Goal: Task Accomplishment & Management: Use online tool/utility

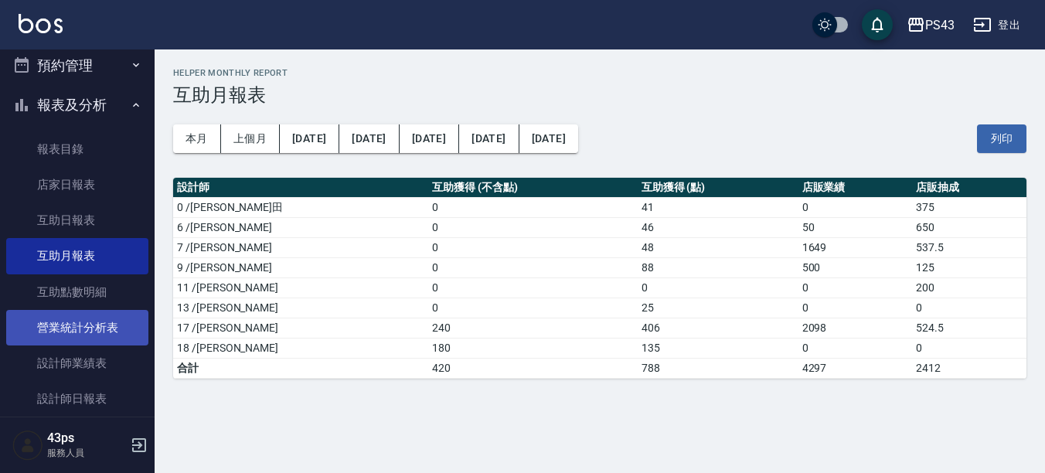
scroll to position [77, 0]
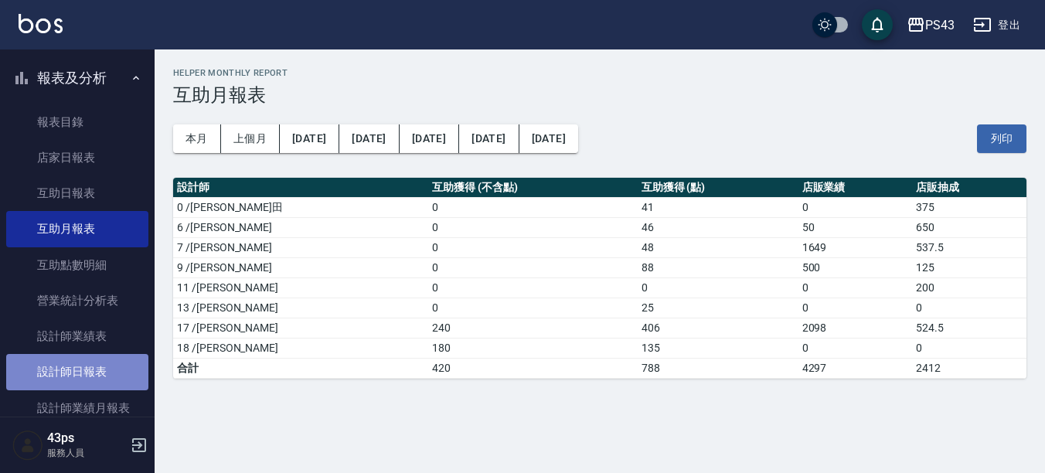
click at [104, 378] on link "設計師日報表" at bounding box center [77, 372] width 142 height 36
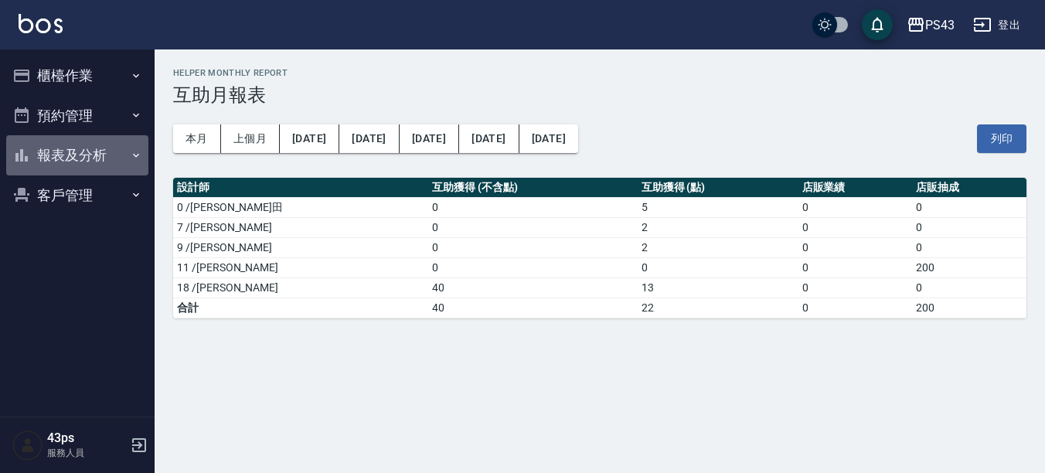
click at [98, 151] on button "報表及分析" at bounding box center [77, 155] width 142 height 40
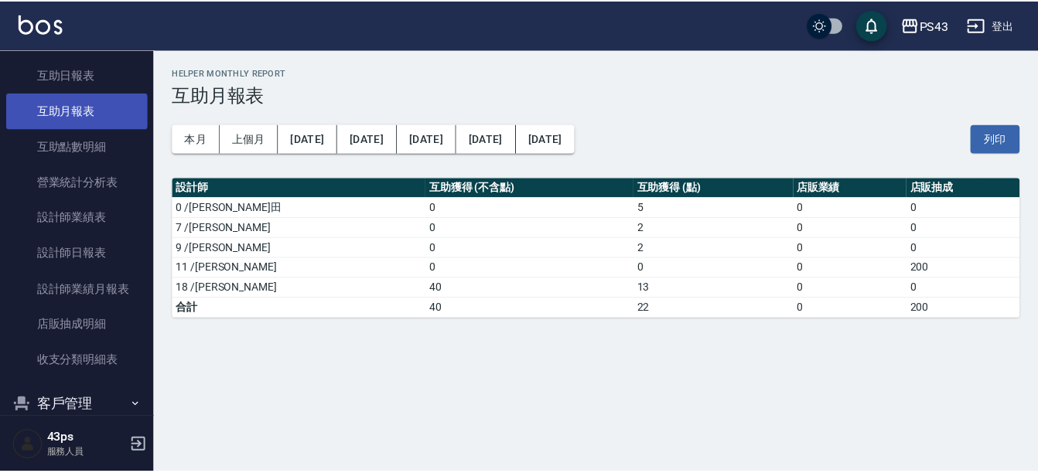
scroll to position [223, 0]
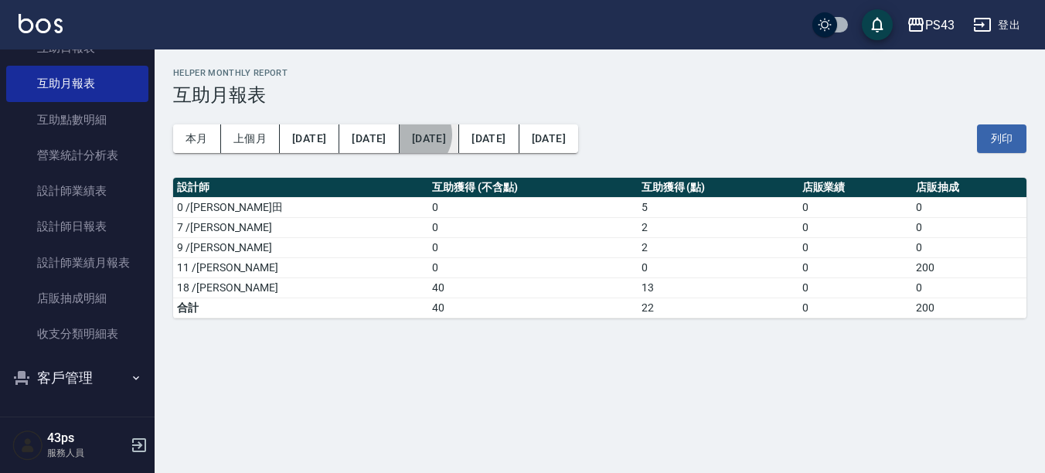
click at [400, 135] on button "[DATE]" at bounding box center [430, 138] width 60 height 29
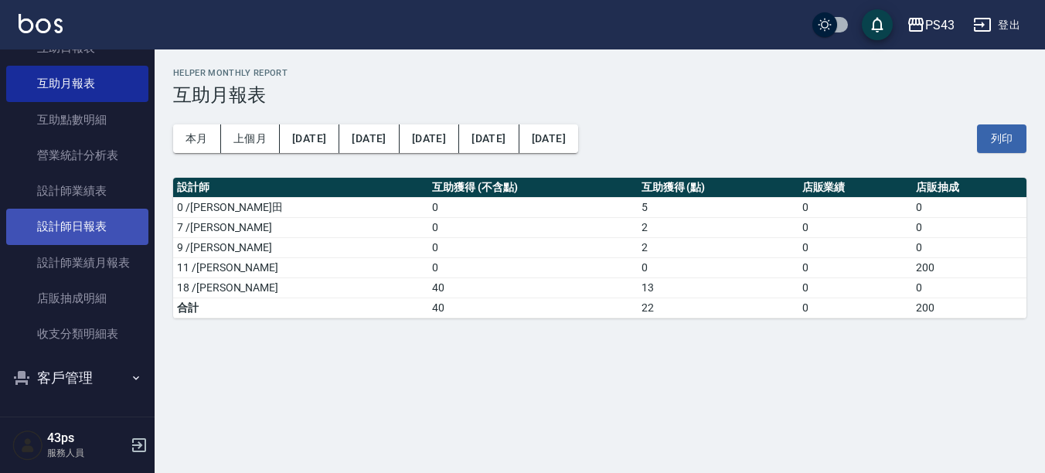
click at [104, 230] on link "設計師日報表" at bounding box center [77, 227] width 142 height 36
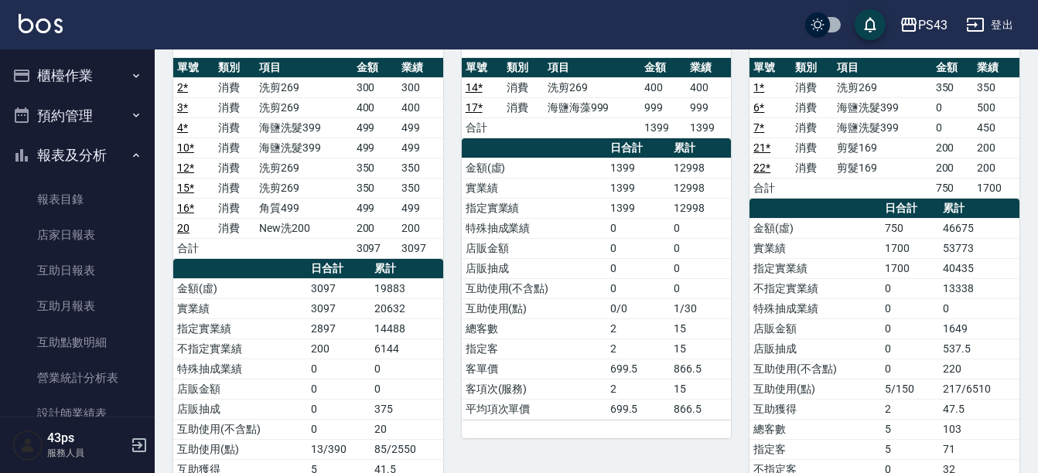
click at [82, 78] on button "櫃檯作業" at bounding box center [77, 76] width 142 height 40
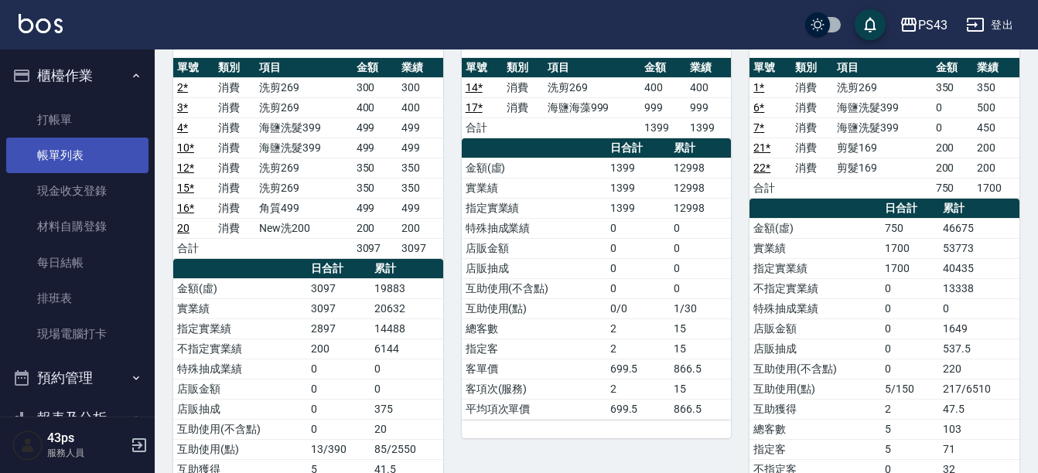
click at [80, 155] on link "帳單列表" at bounding box center [77, 156] width 142 height 36
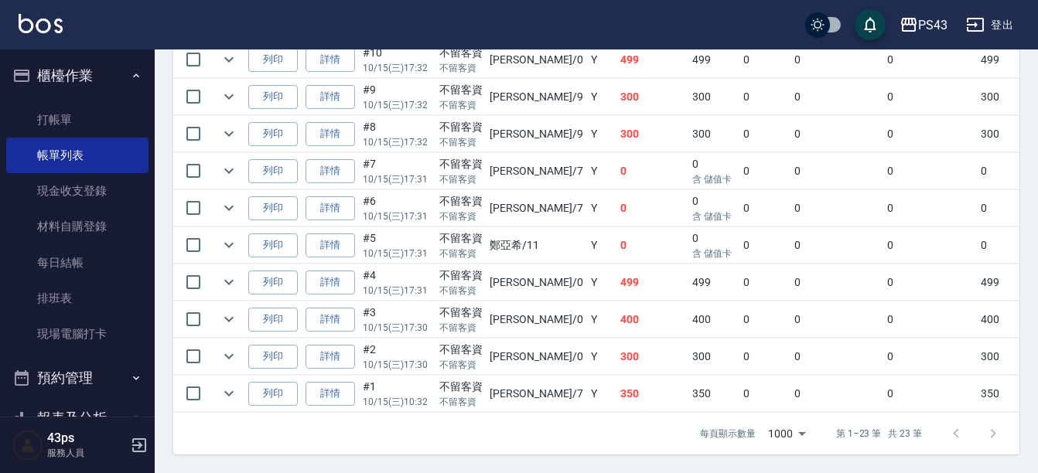
scroll to position [966, 0]
click at [331, 238] on link "詳情" at bounding box center [329, 245] width 49 height 24
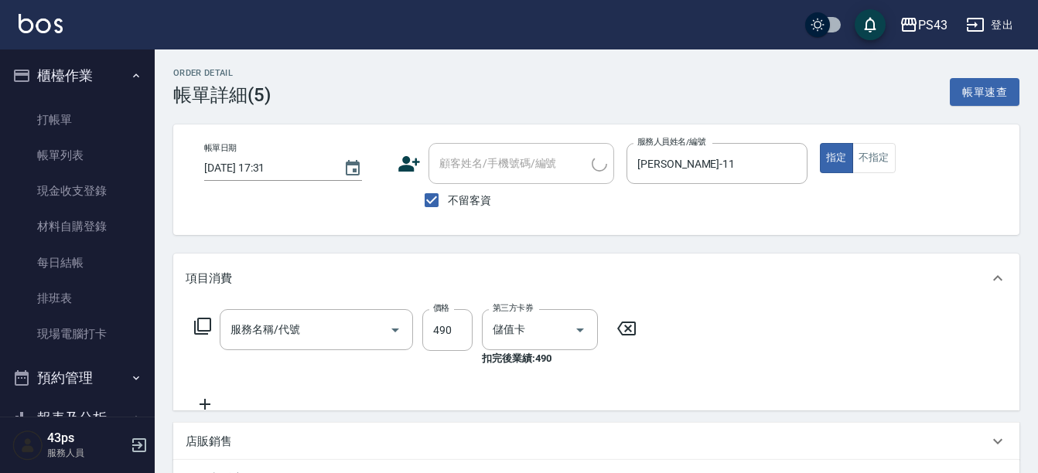
type input "[DATE] 17:31"
checkbox input "true"
type input "[PERSON_NAME]-11"
type input "海鹽洗髮399(1399)"
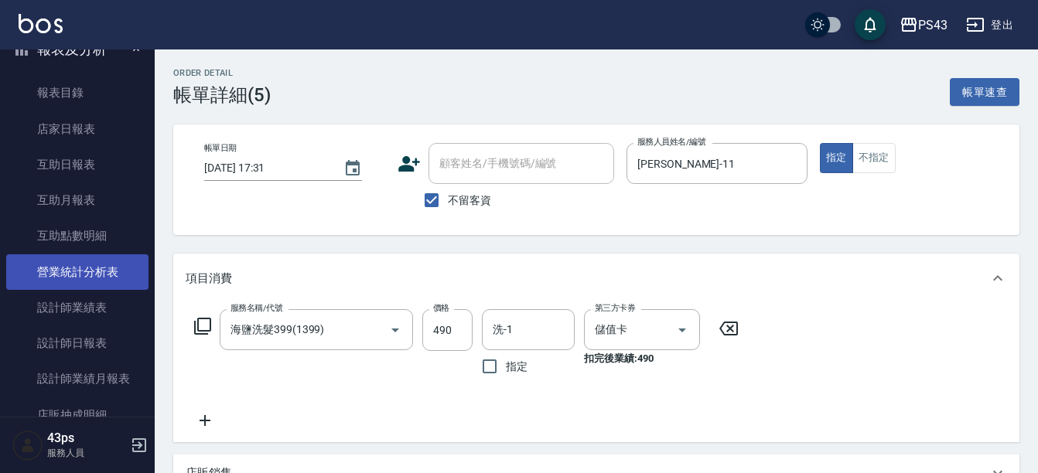
scroll to position [387, 0]
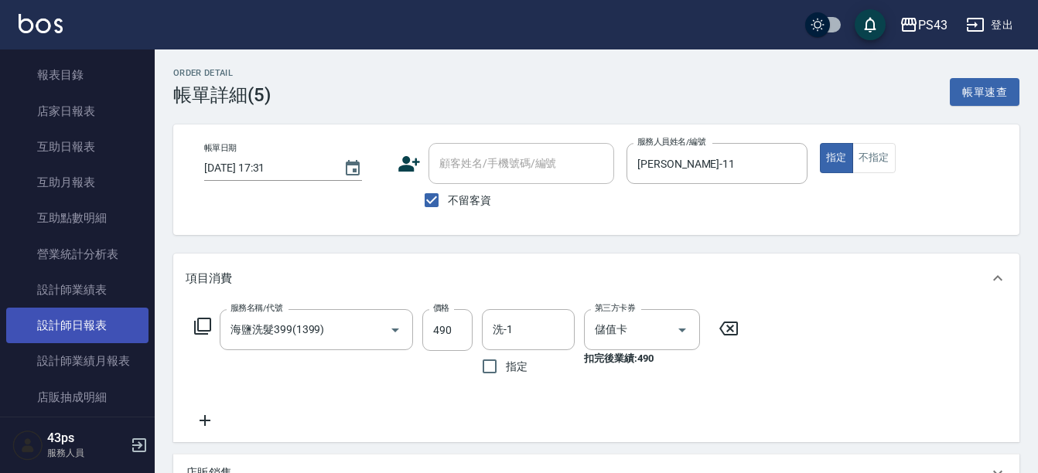
click at [88, 318] on link "設計師日報表" at bounding box center [77, 326] width 142 height 36
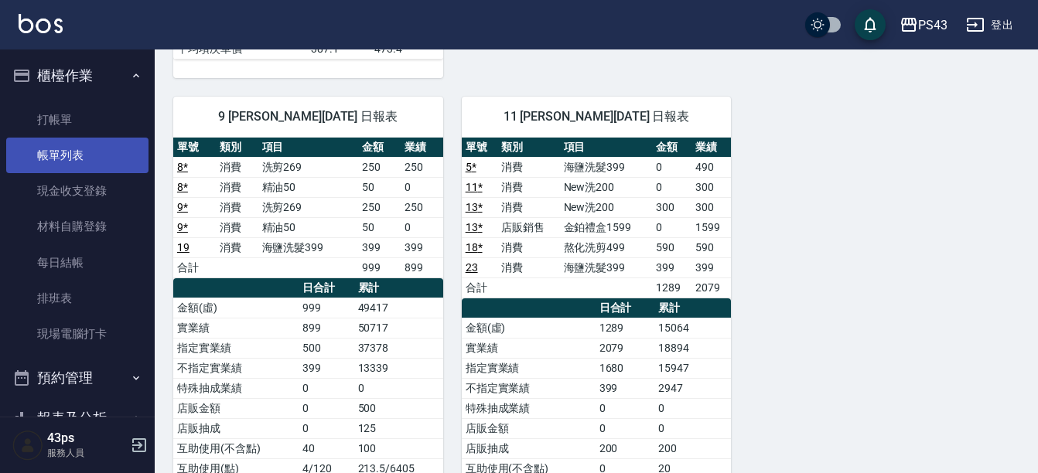
click at [78, 147] on link "帳單列表" at bounding box center [77, 156] width 142 height 36
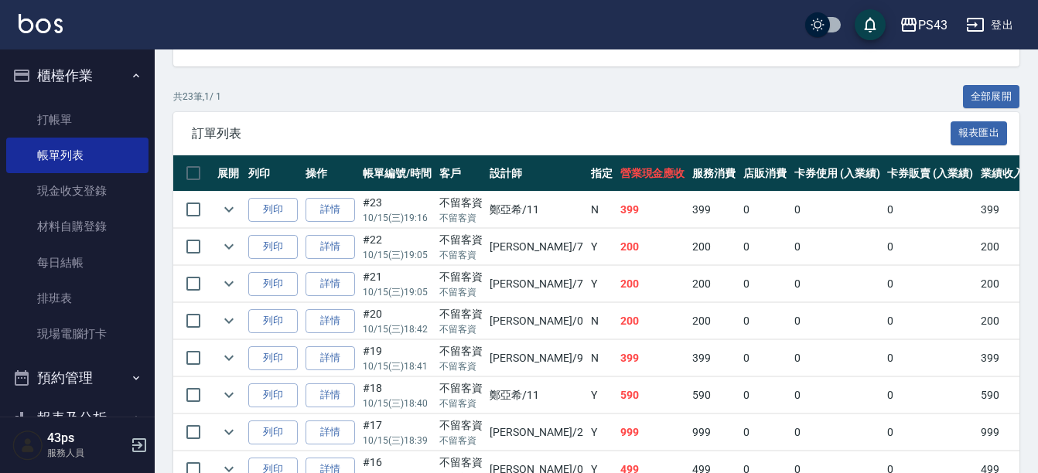
scroll to position [541, 0]
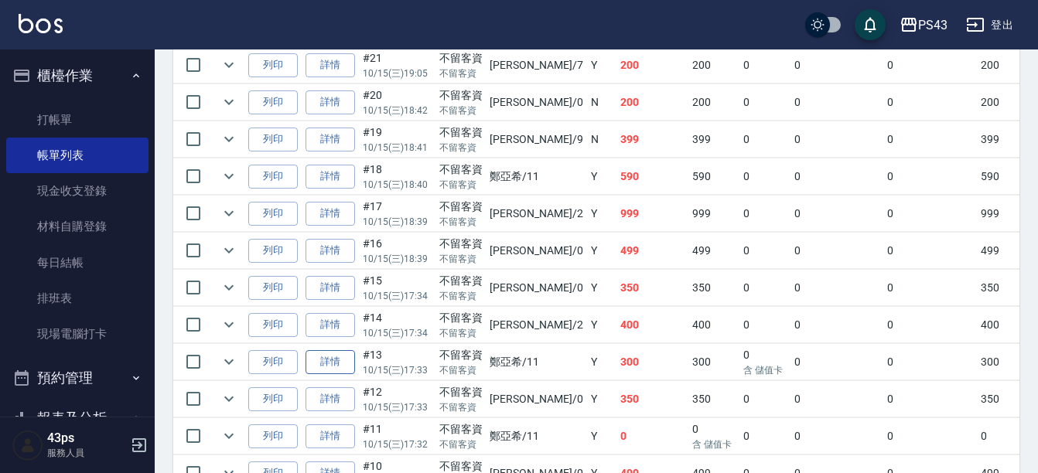
click at [343, 360] on link "詳情" at bounding box center [329, 362] width 49 height 24
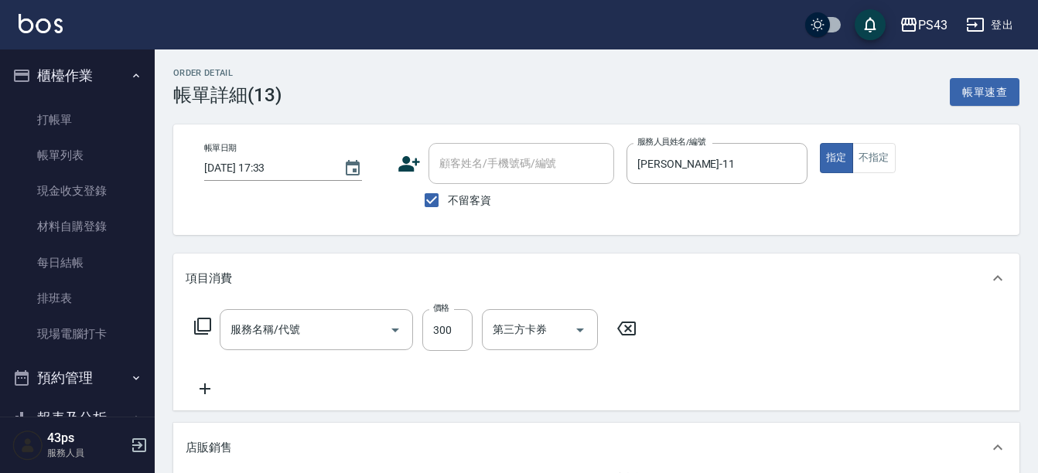
type input "[DATE] 17:33"
checkbox input "true"
type input "[PERSON_NAME]-11"
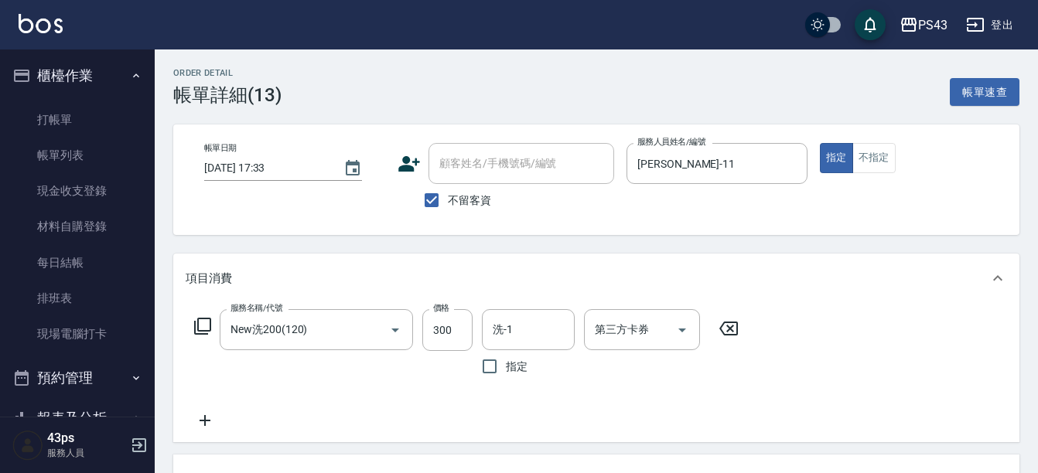
type input "New洗200(120)"
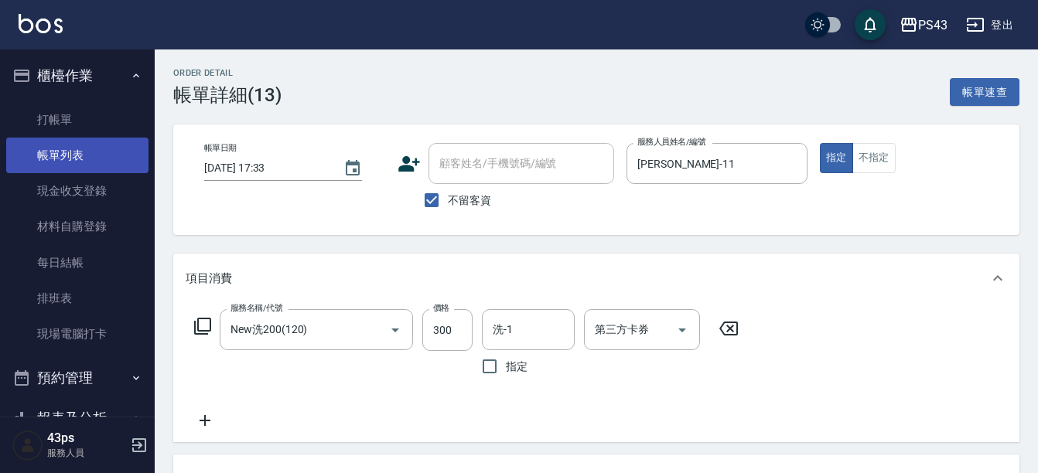
click at [73, 155] on link "帳單列表" at bounding box center [77, 156] width 142 height 36
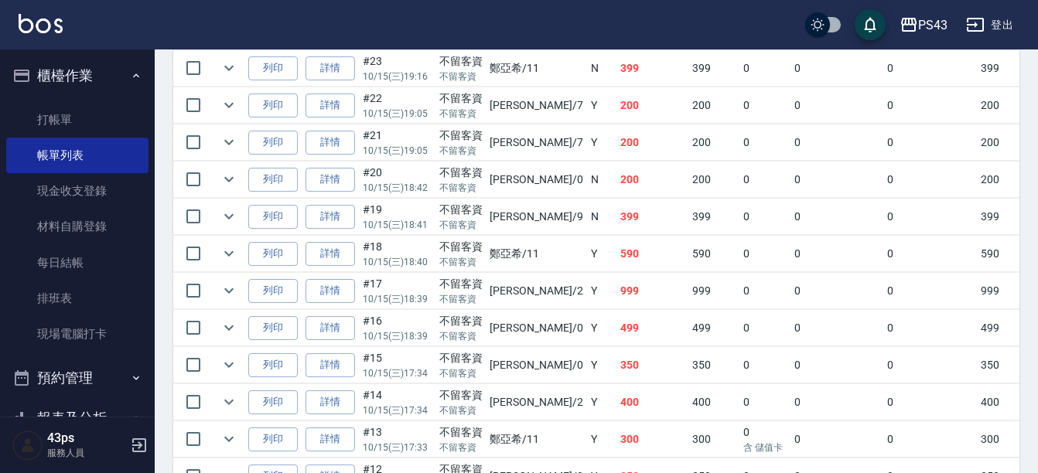
scroll to position [541, 0]
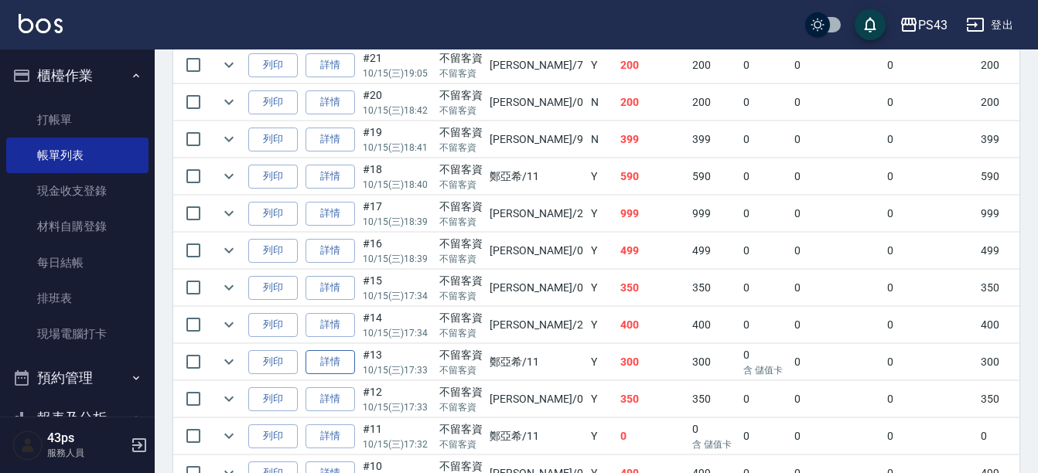
click at [333, 363] on link "詳情" at bounding box center [329, 362] width 49 height 24
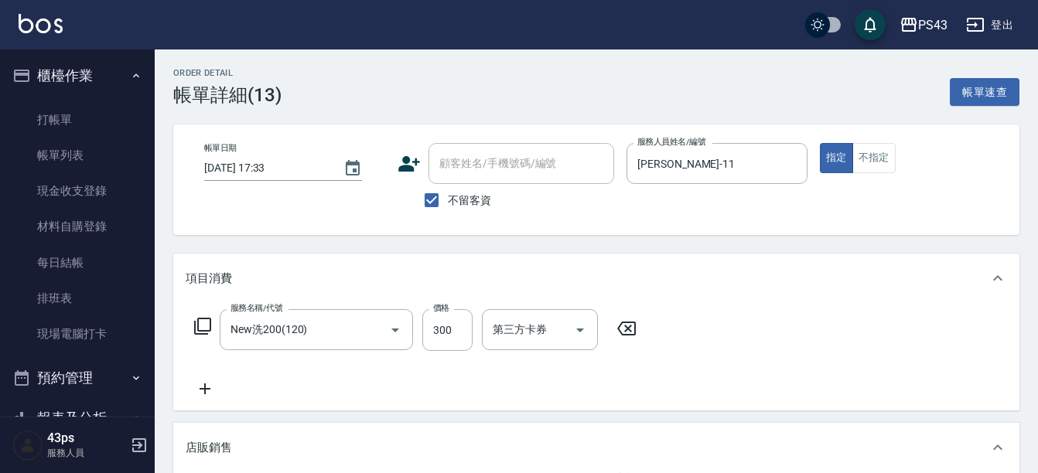
scroll to position [271, 0]
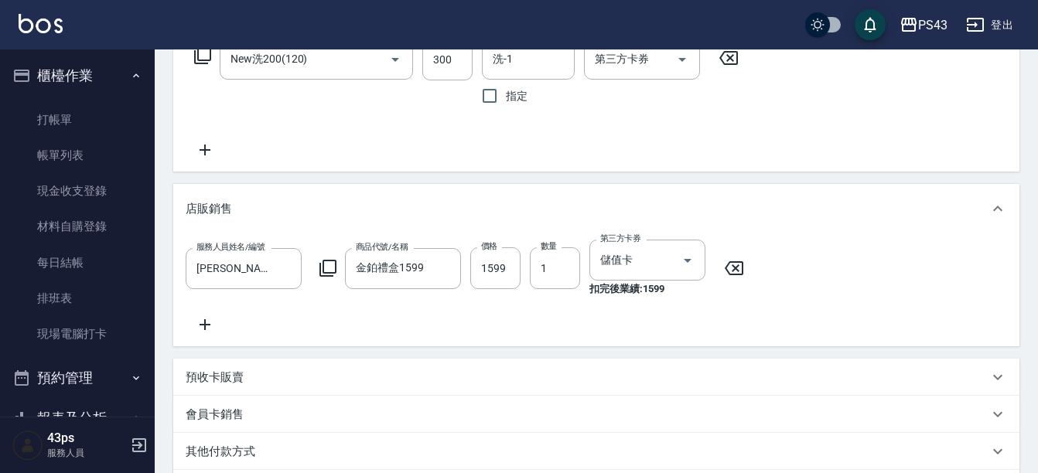
click at [331, 268] on icon at bounding box center [328, 268] width 19 height 19
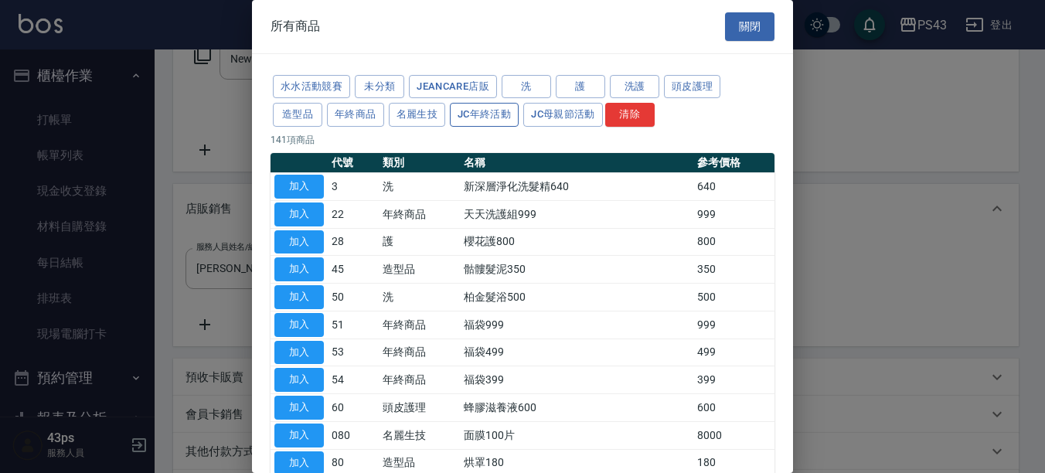
click at [502, 107] on button "JC年終活動" at bounding box center [484, 115] width 69 height 24
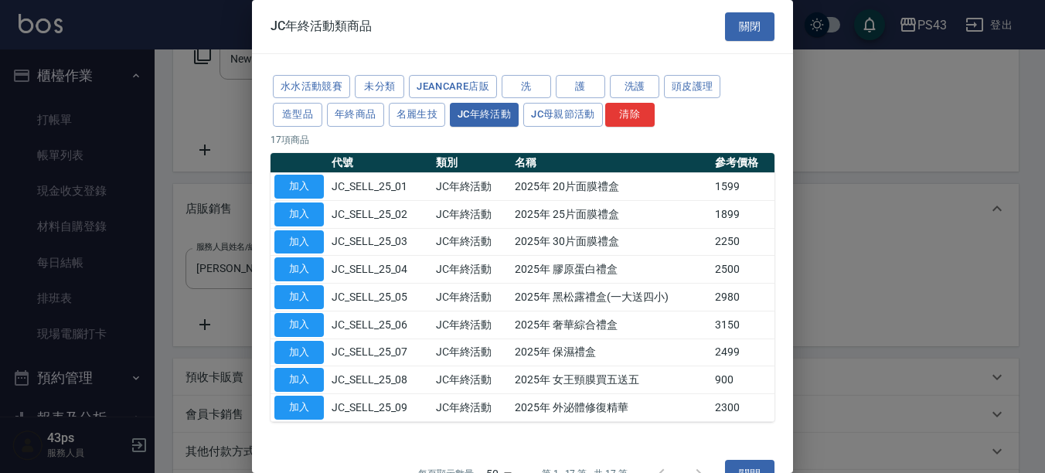
click at [1045, 139] on html "PS43 登出 櫃檯作業 打帳單 帳單列表 現金收支登錄 材料自購登錄 每日結帳 排班表 現場電腦打卡 預約管理 預約管理 單日預約紀錄 單週預約紀錄 報表及…" at bounding box center [522, 198] width 1045 height 938
click at [741, 27] on button "關閉" at bounding box center [749, 26] width 49 height 29
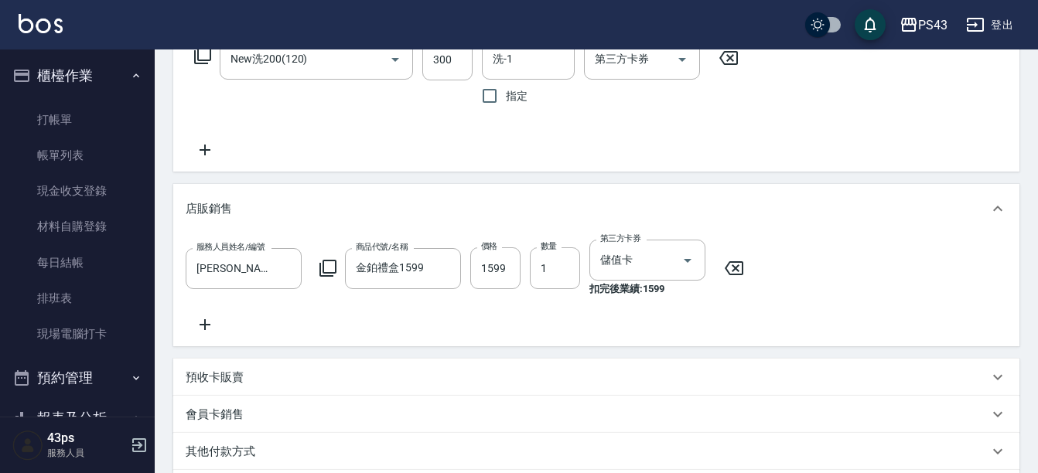
click at [203, 328] on icon at bounding box center [205, 324] width 39 height 19
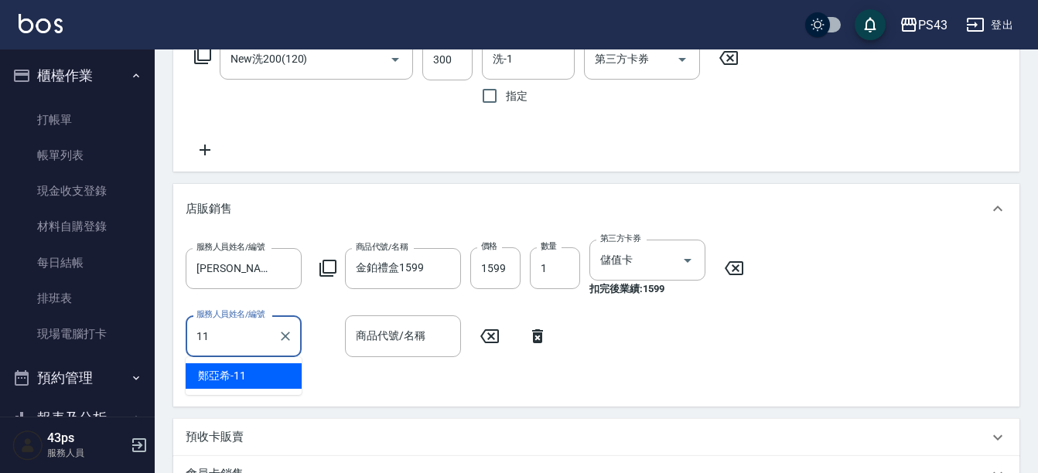
type input "[PERSON_NAME]-11"
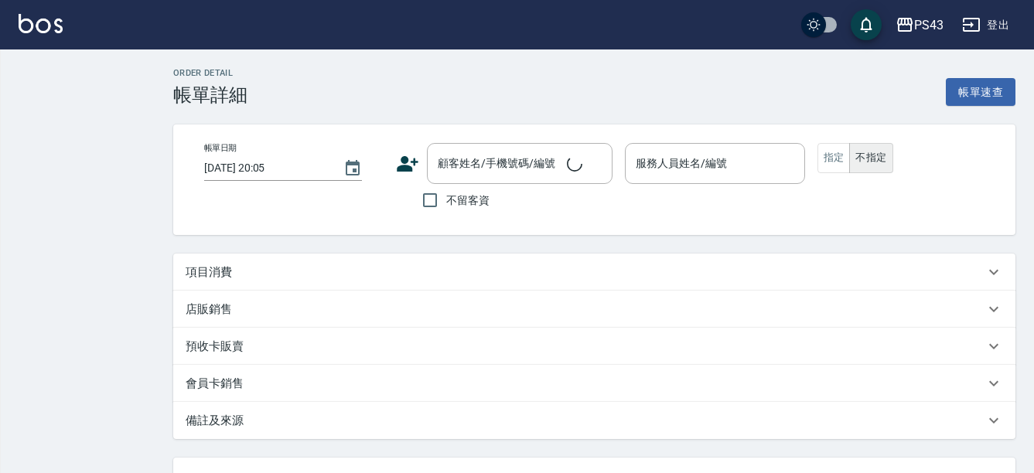
type input "2025/10/15 17:33"
checkbox input "true"
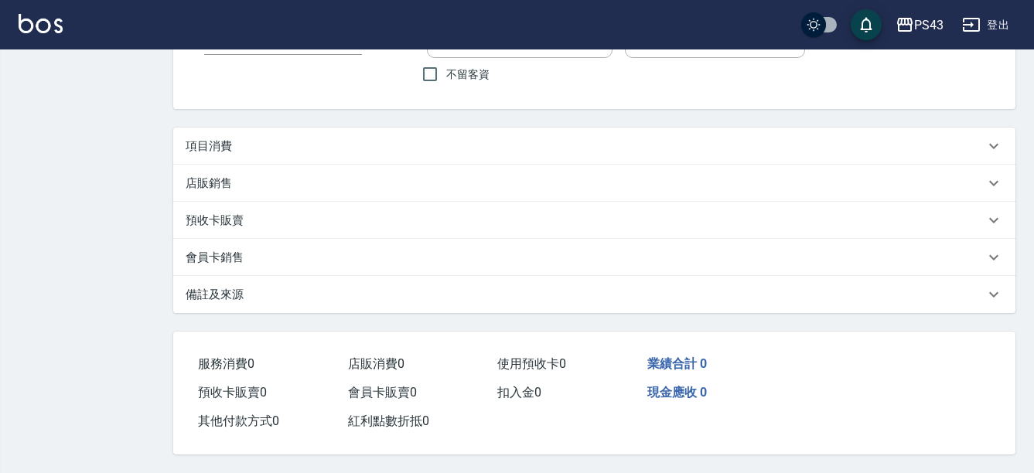
type input "鄭亞希-11"
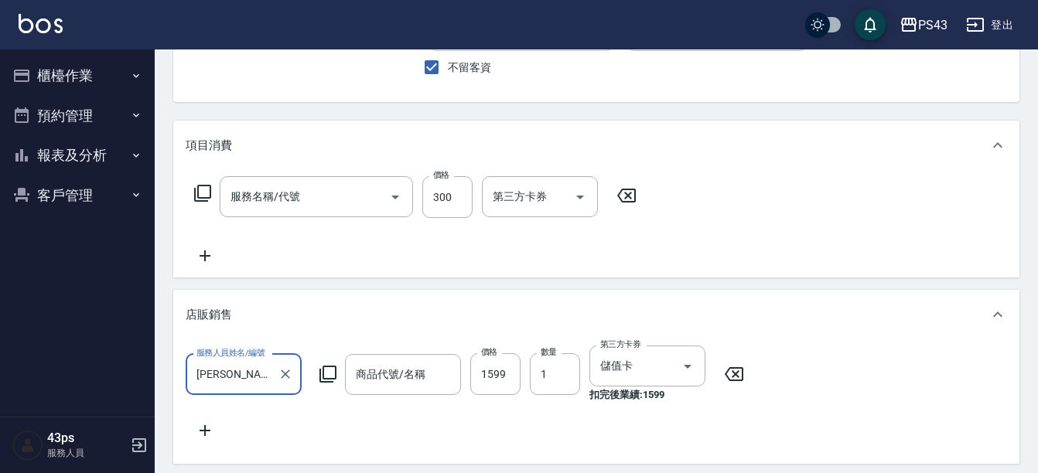
type input "New洗200(120)"
type input "金鉑禮盒1599"
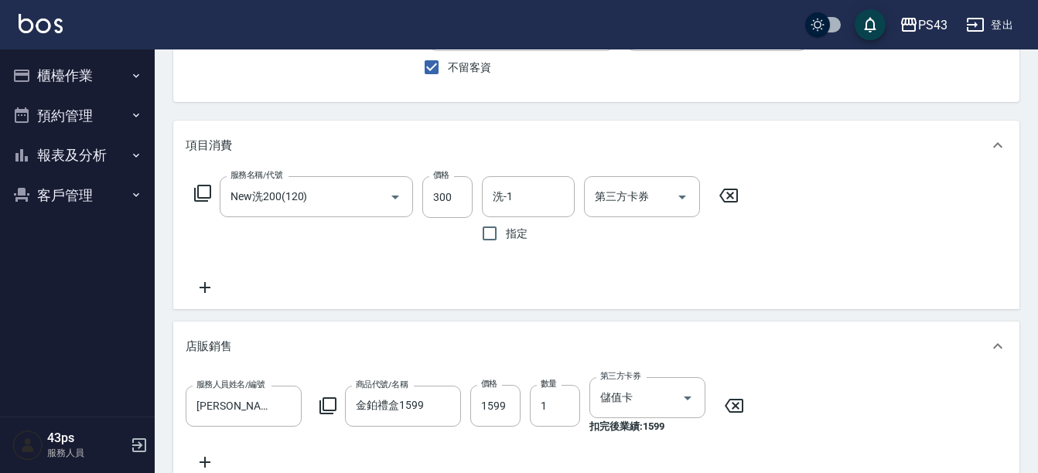
click at [329, 407] on icon at bounding box center [328, 406] width 19 height 19
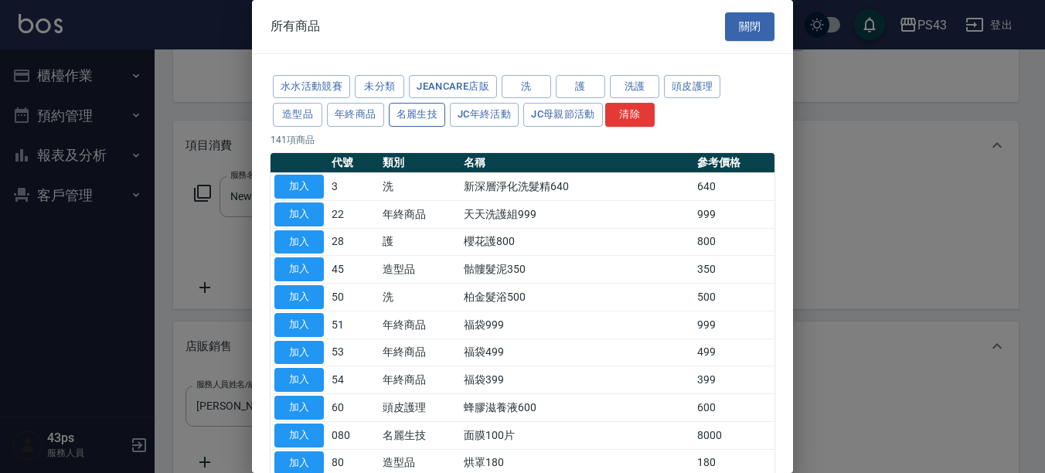
click at [424, 114] on button "名麗生技" at bounding box center [417, 115] width 57 height 24
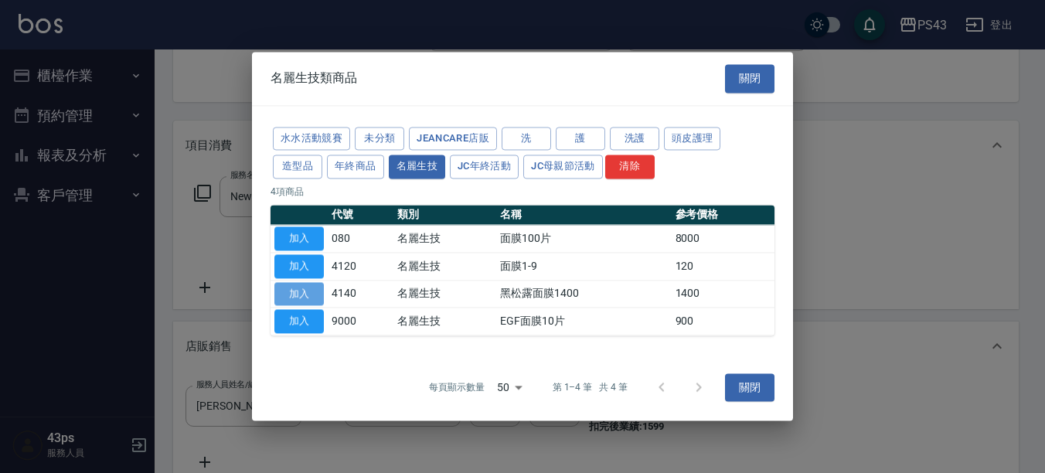
click at [317, 295] on button "加入" at bounding box center [298, 294] width 49 height 24
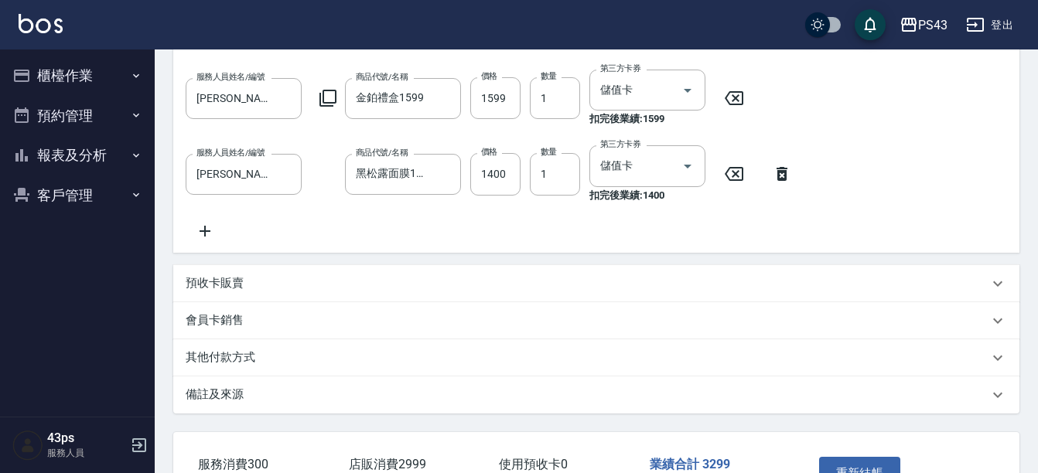
scroll to position [442, 0]
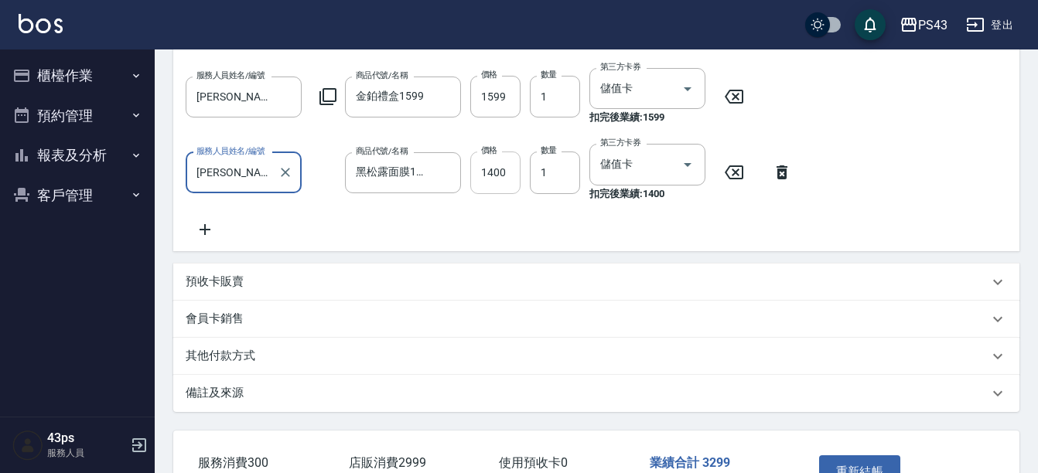
click at [505, 175] on input "1400" at bounding box center [495, 173] width 50 height 42
click at [489, 168] on input "1400" at bounding box center [495, 173] width 50 height 42
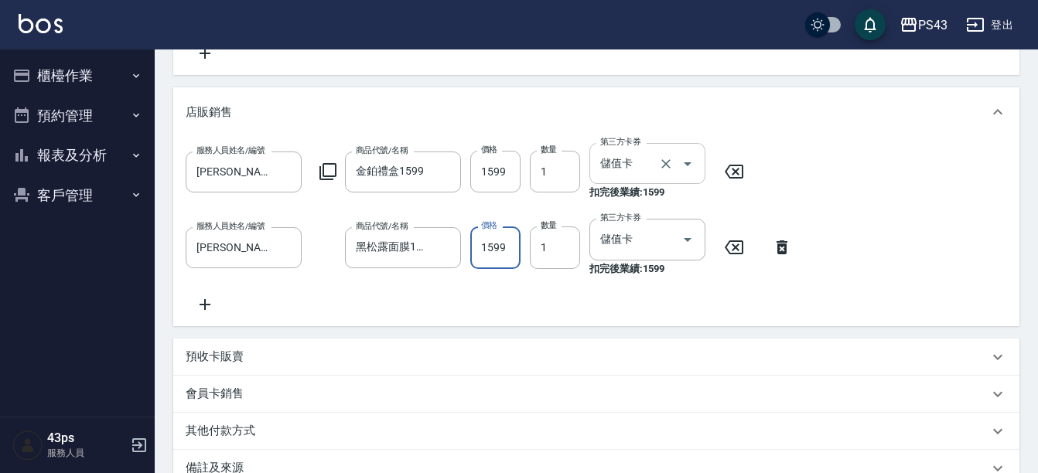
scroll to position [328, 0]
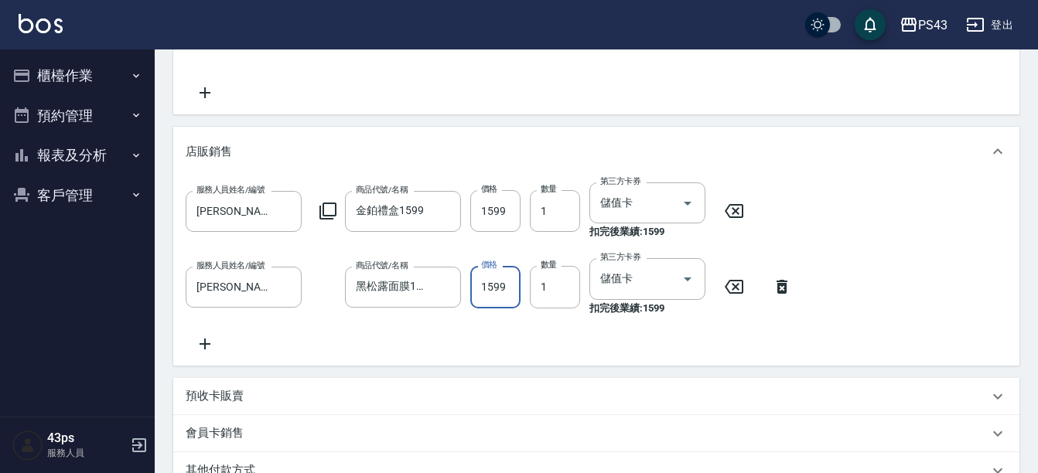
type input "1599"
click at [739, 210] on icon at bounding box center [733, 211] width 39 height 19
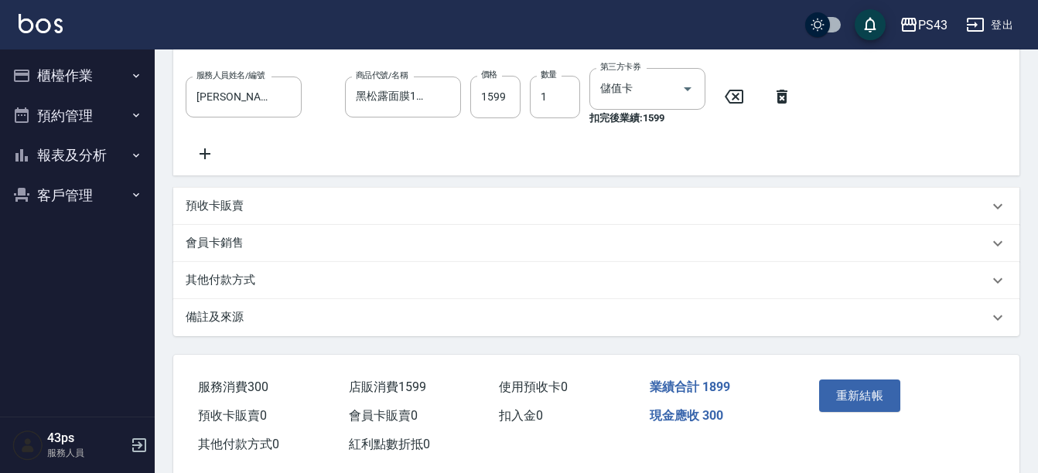
scroll to position [544, 0]
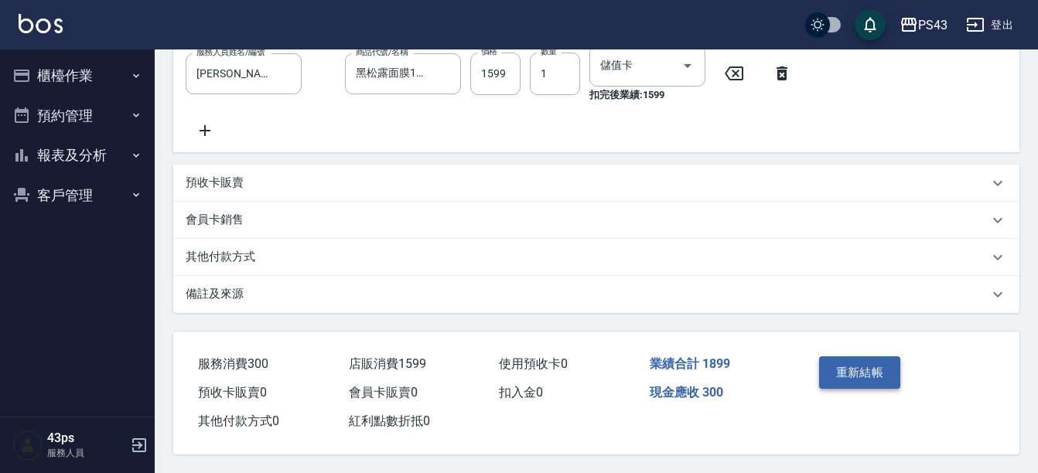
click at [858, 362] on button "重新結帳" at bounding box center [860, 372] width 82 height 32
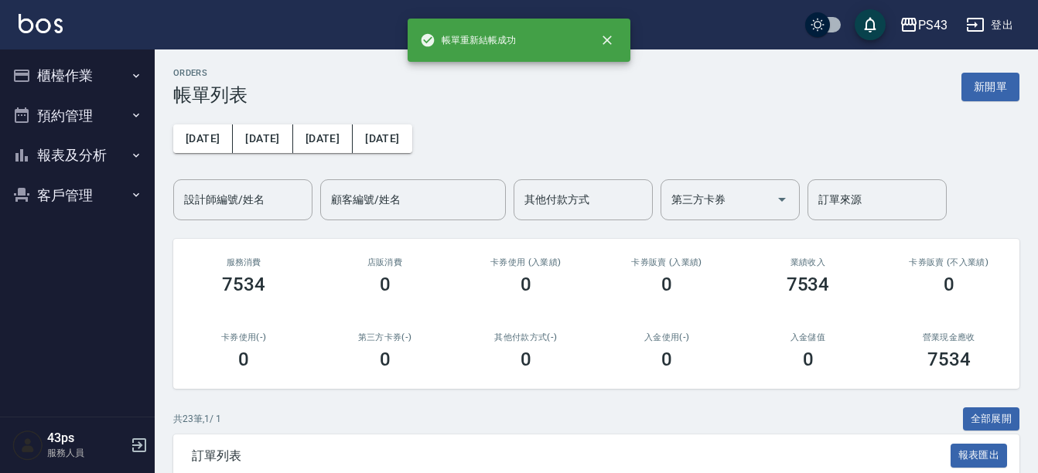
click at [78, 152] on button "報表及分析" at bounding box center [77, 155] width 142 height 40
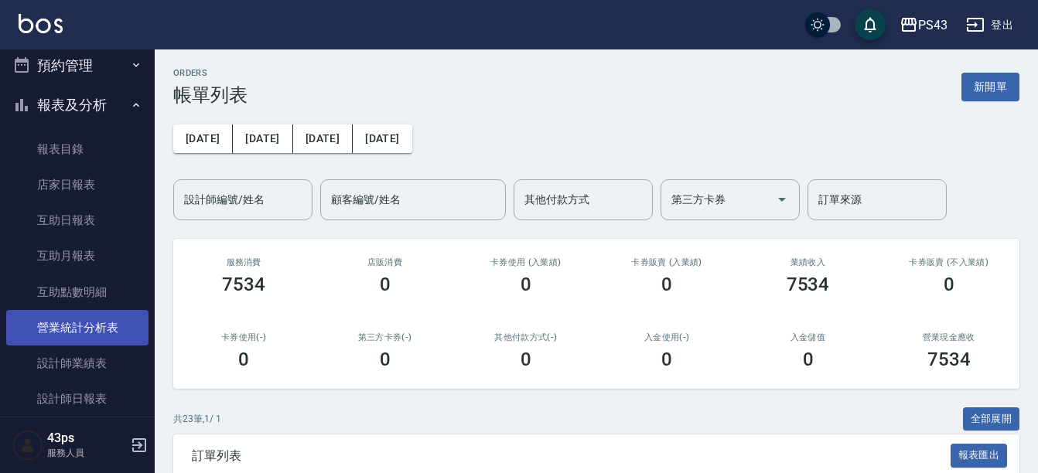
scroll to position [77, 0]
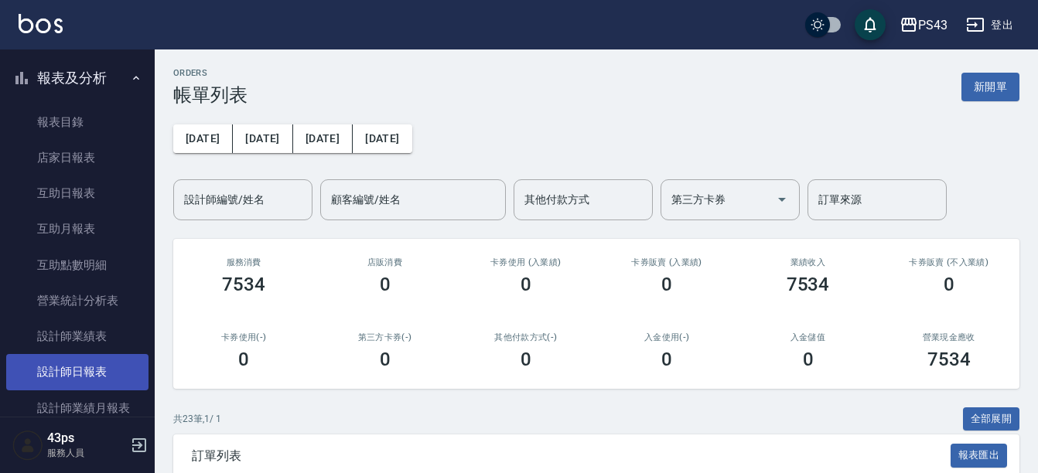
click at [103, 375] on link "設計師日報表" at bounding box center [77, 372] width 142 height 36
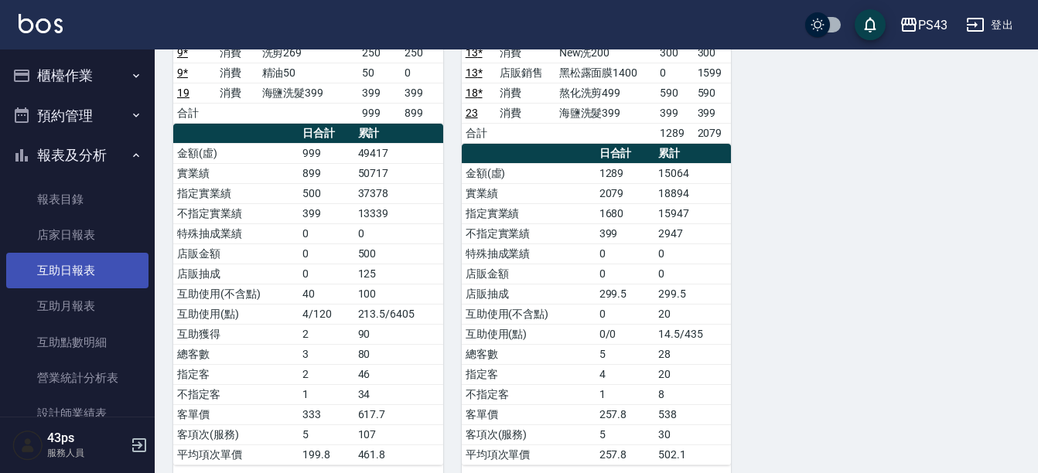
click at [87, 269] on link "互助日報表" at bounding box center [77, 271] width 142 height 36
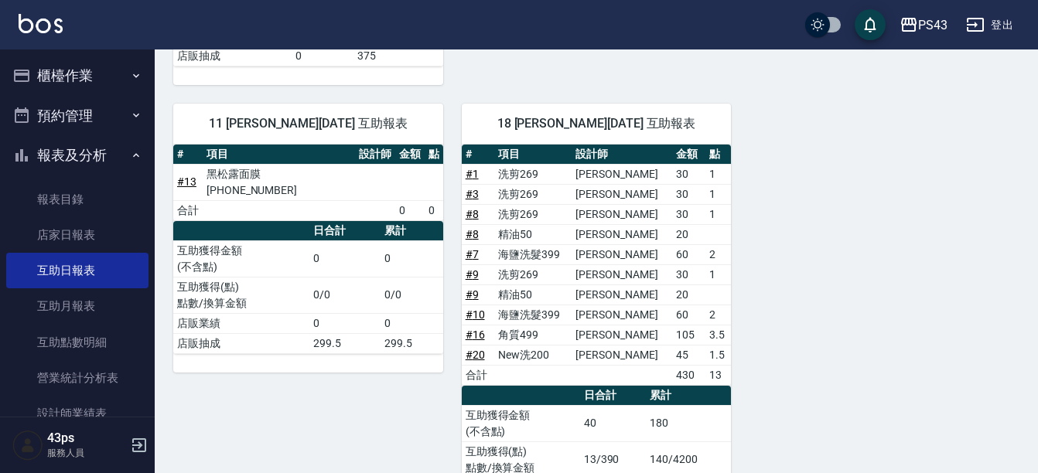
scroll to position [464, 0]
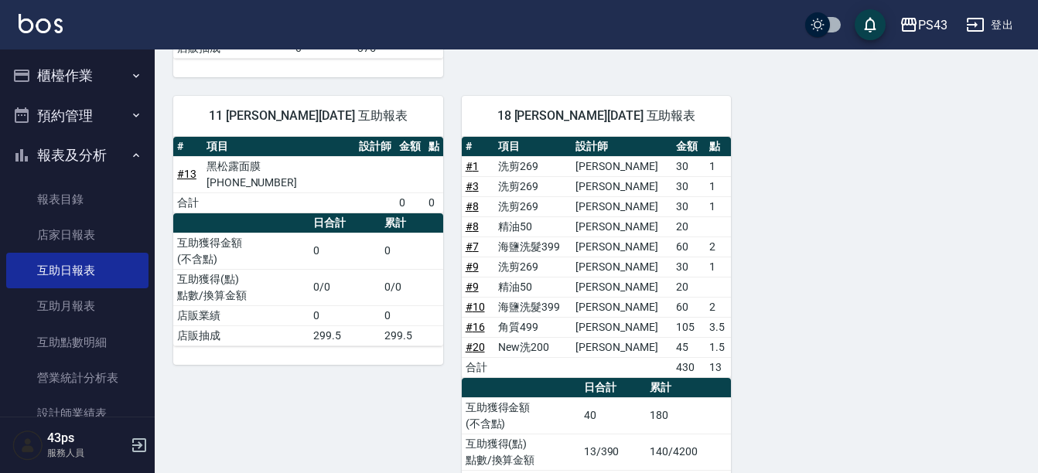
click at [69, 81] on button "櫃檯作業" at bounding box center [77, 76] width 142 height 40
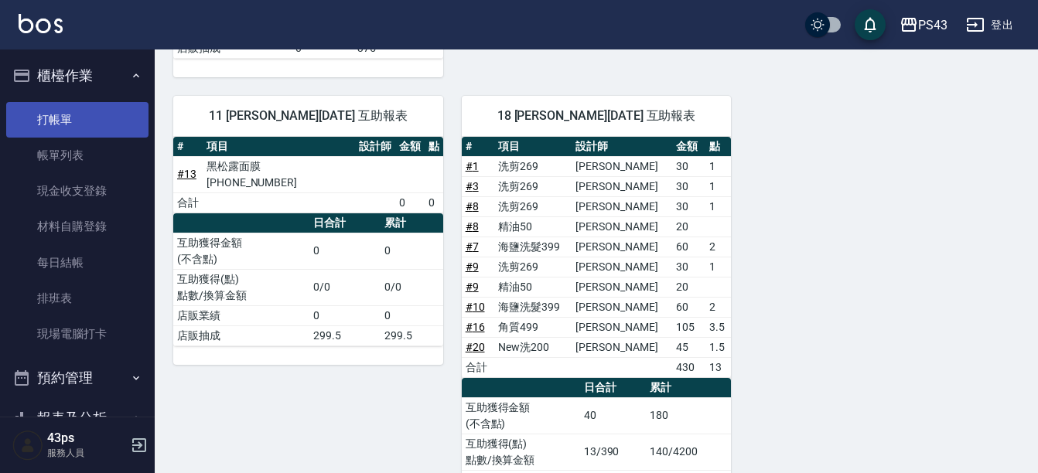
click at [94, 119] on link "打帳單" at bounding box center [77, 120] width 142 height 36
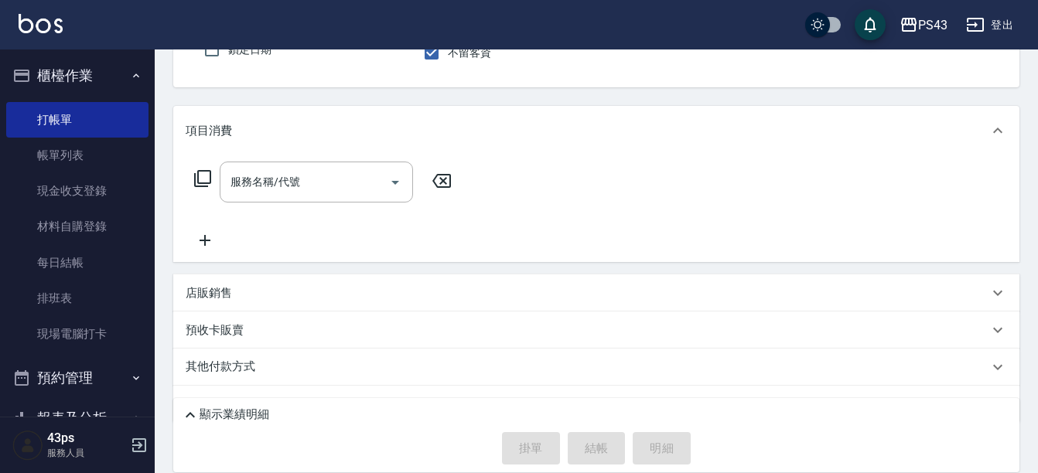
scroll to position [182, 0]
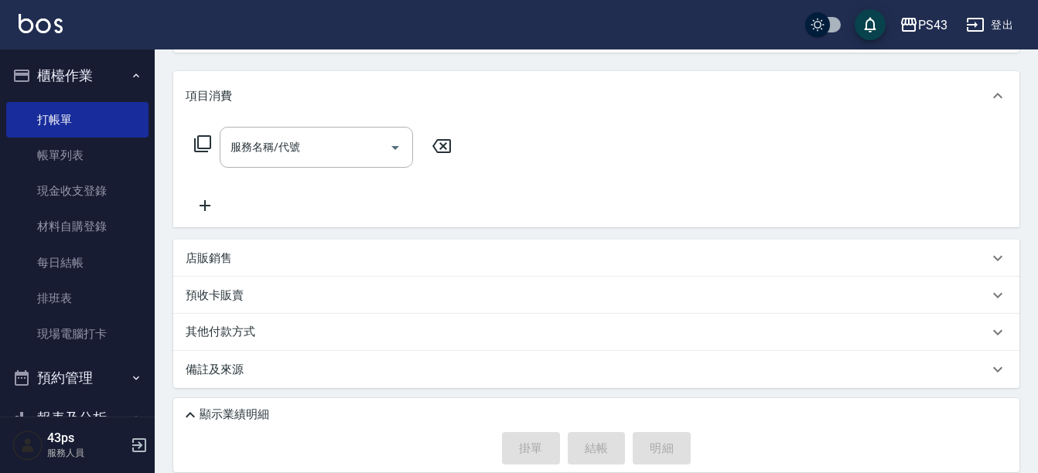
click at [221, 255] on p "店販銷售" at bounding box center [209, 258] width 46 height 16
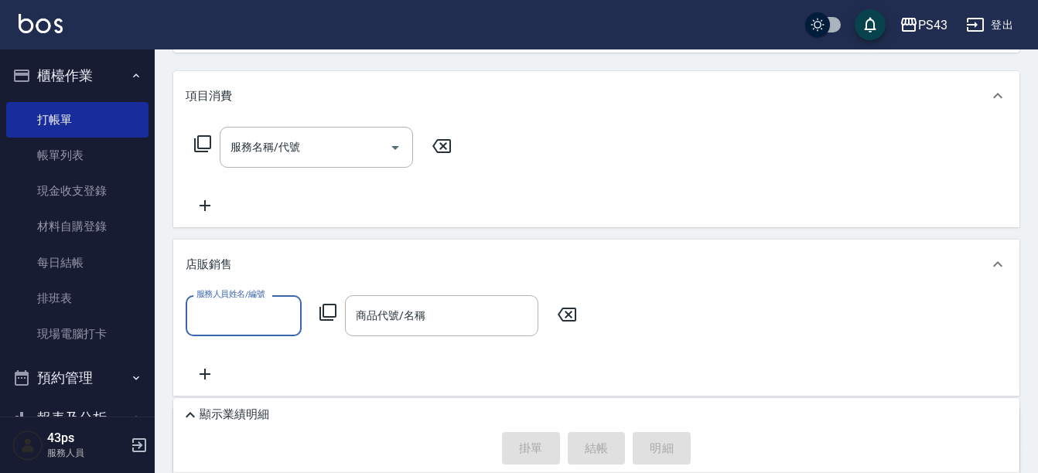
scroll to position [0, 0]
type input "[PERSON_NAME]-11"
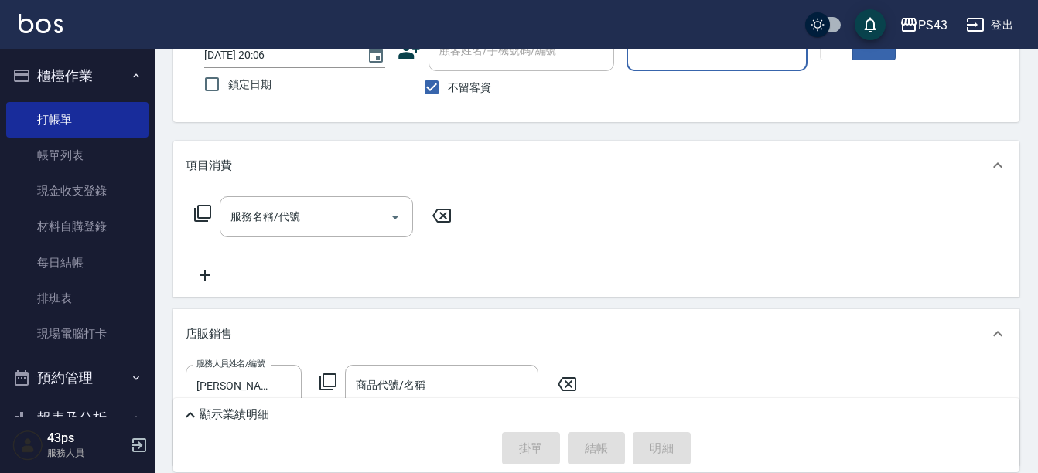
scroll to position [314, 0]
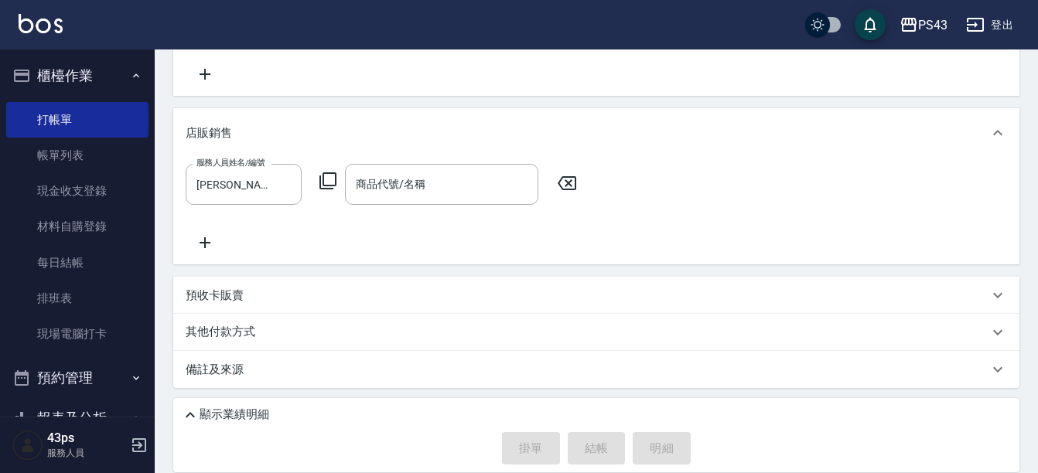
click at [328, 180] on icon at bounding box center [328, 181] width 19 height 19
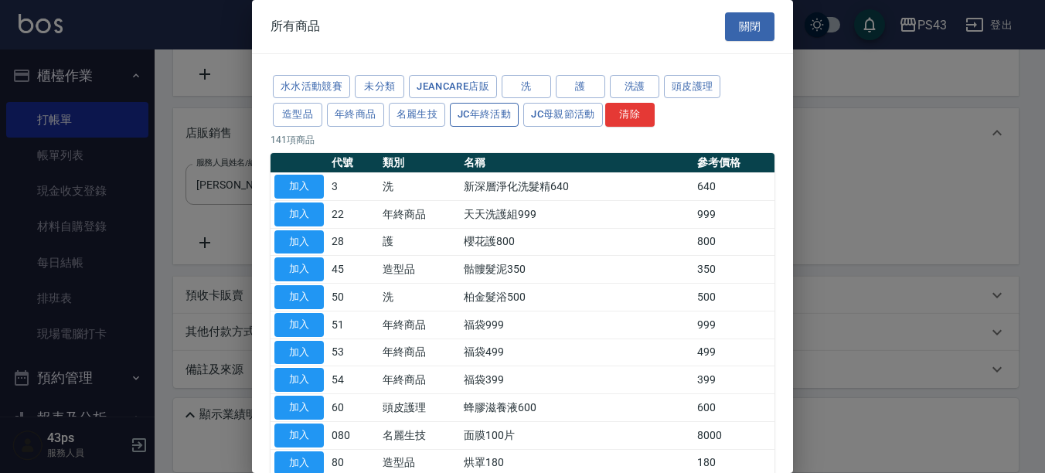
click at [471, 115] on button "JC年終活動" at bounding box center [484, 115] width 69 height 24
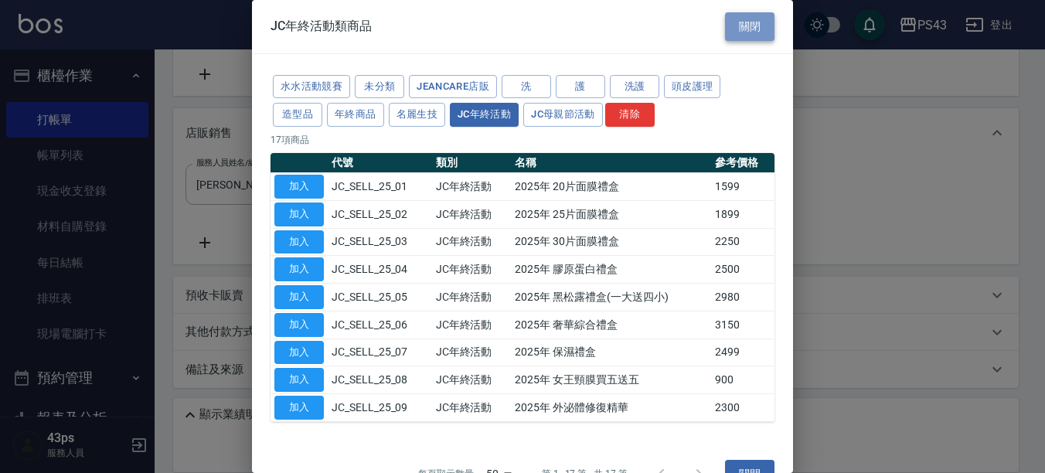
click at [747, 30] on button "關閉" at bounding box center [749, 26] width 49 height 29
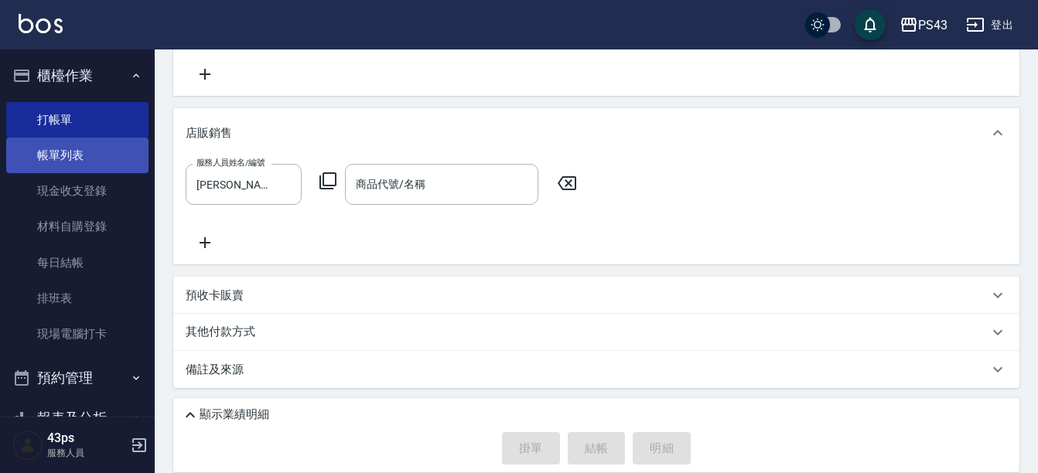
click at [94, 162] on link "帳單列表" at bounding box center [77, 156] width 142 height 36
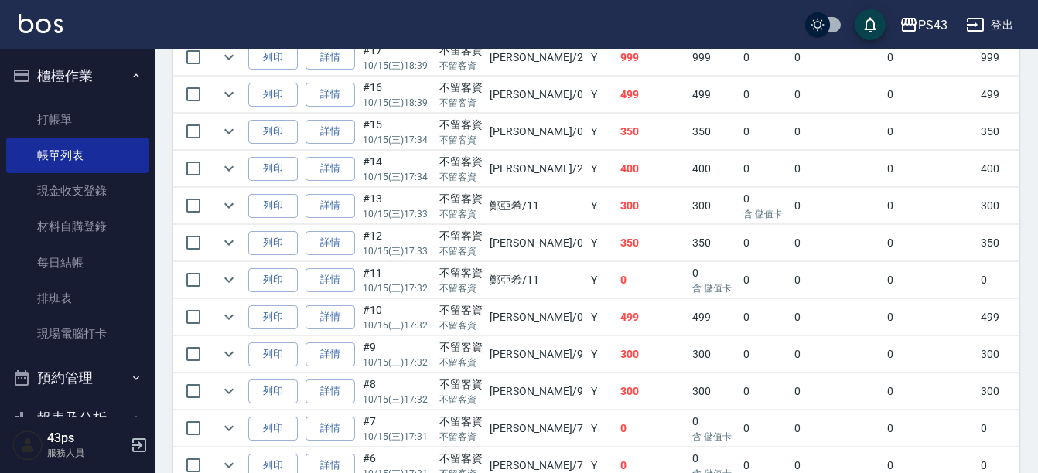
scroll to position [696, 0]
click at [327, 210] on link "詳情" at bounding box center [329, 208] width 49 height 24
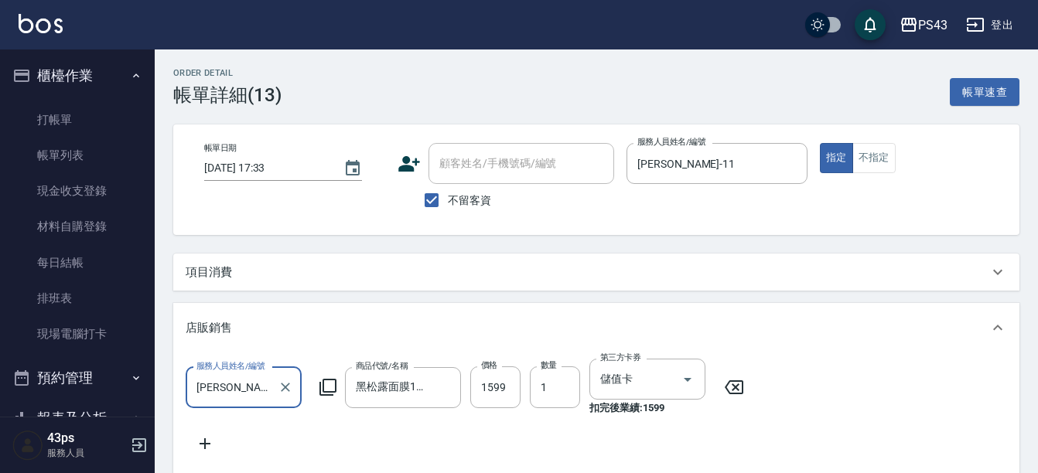
type input "[DATE] 17:33"
checkbox input "true"
type input "[PERSON_NAME]-11"
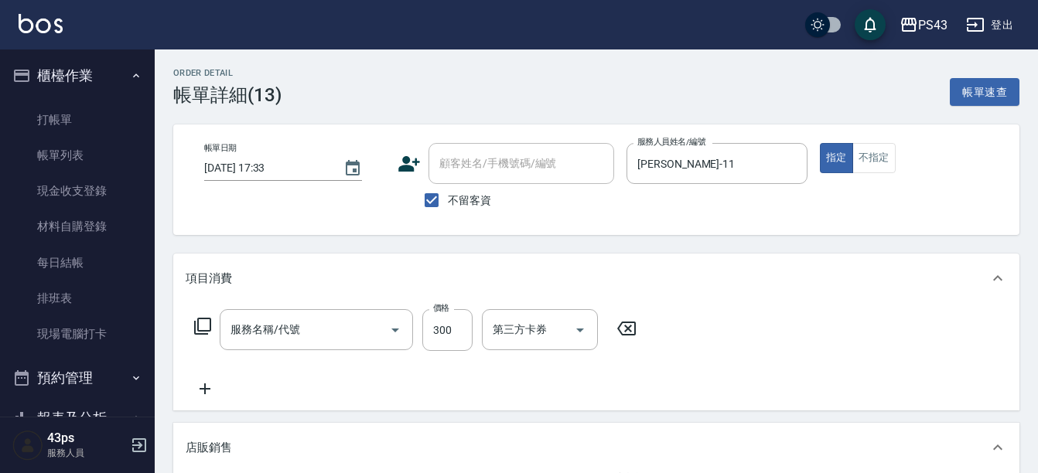
type input "New洗200(120)"
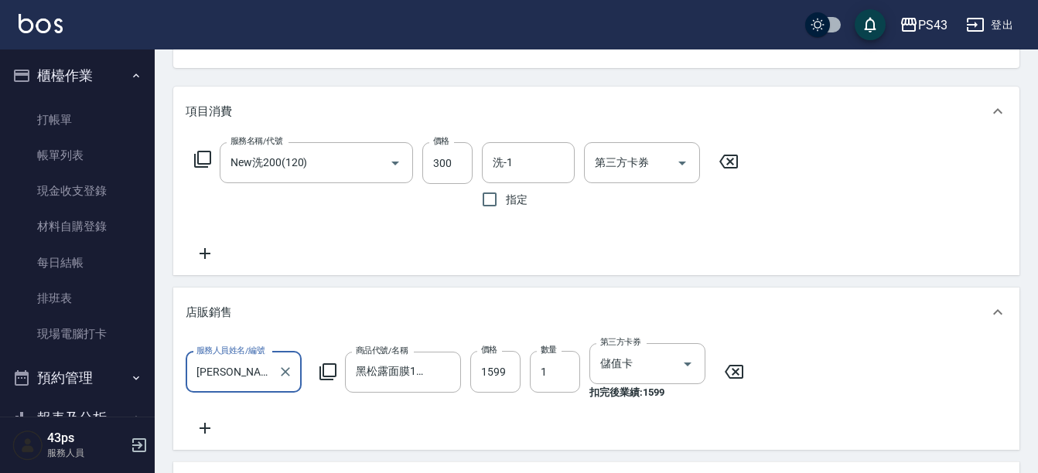
scroll to position [232, 0]
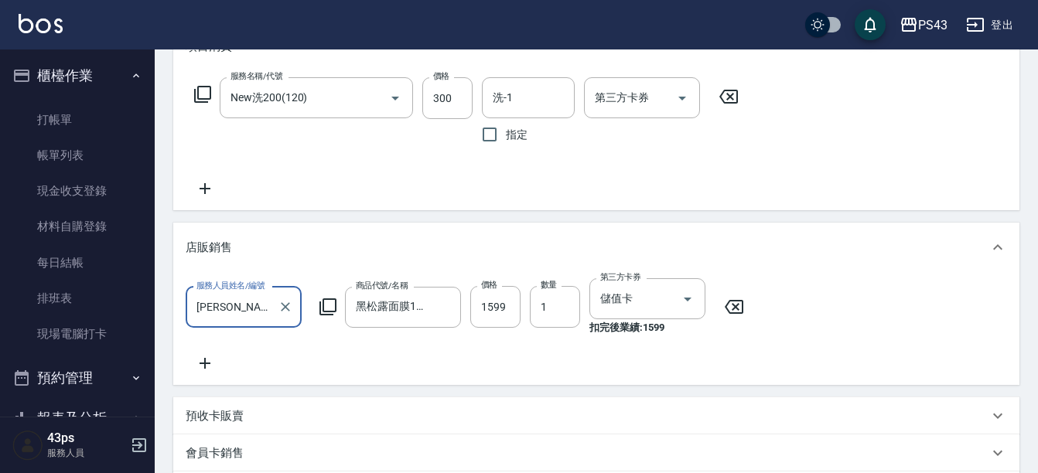
click at [198, 363] on icon at bounding box center [205, 363] width 39 height 19
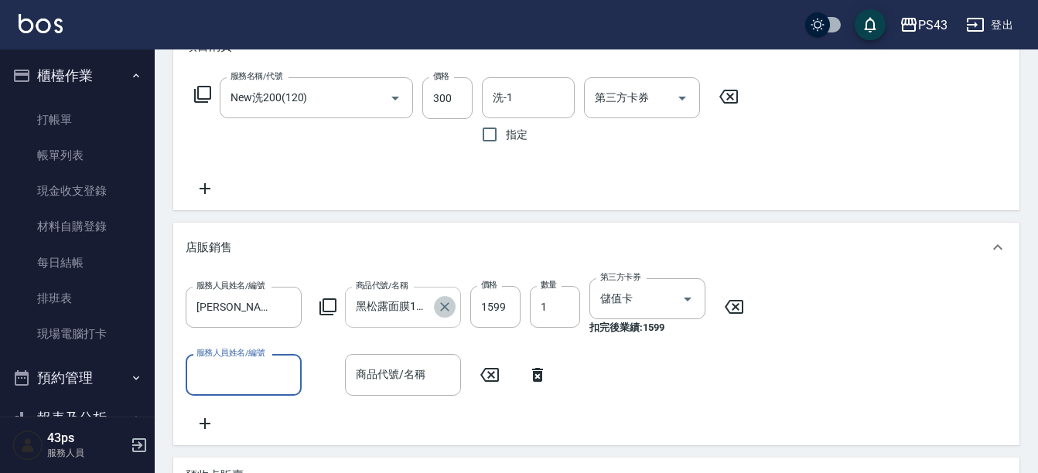
click at [448, 309] on icon "Clear" at bounding box center [444, 306] width 15 height 15
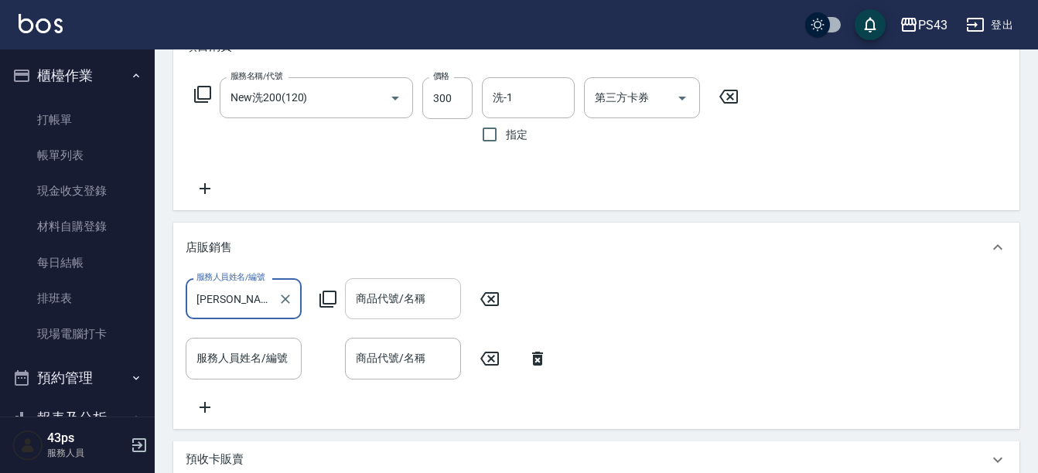
click at [331, 299] on icon at bounding box center [328, 299] width 19 height 19
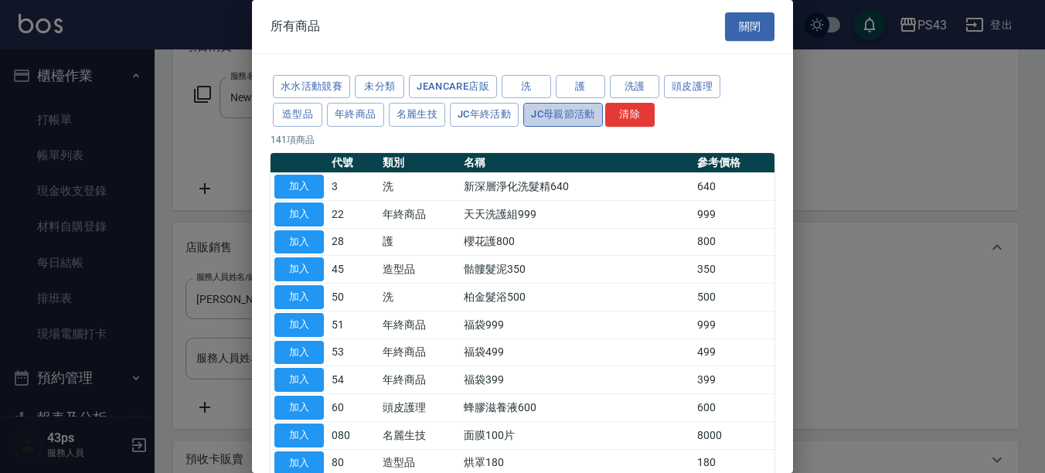
click at [541, 121] on button "JC母親節活動" at bounding box center [563, 115] width 80 height 24
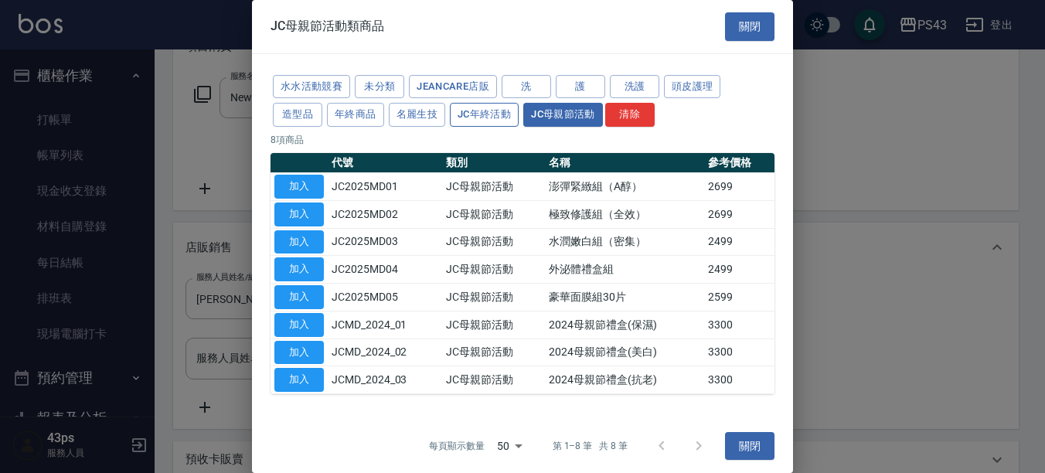
click at [496, 118] on button "JC年終活動" at bounding box center [484, 115] width 69 height 24
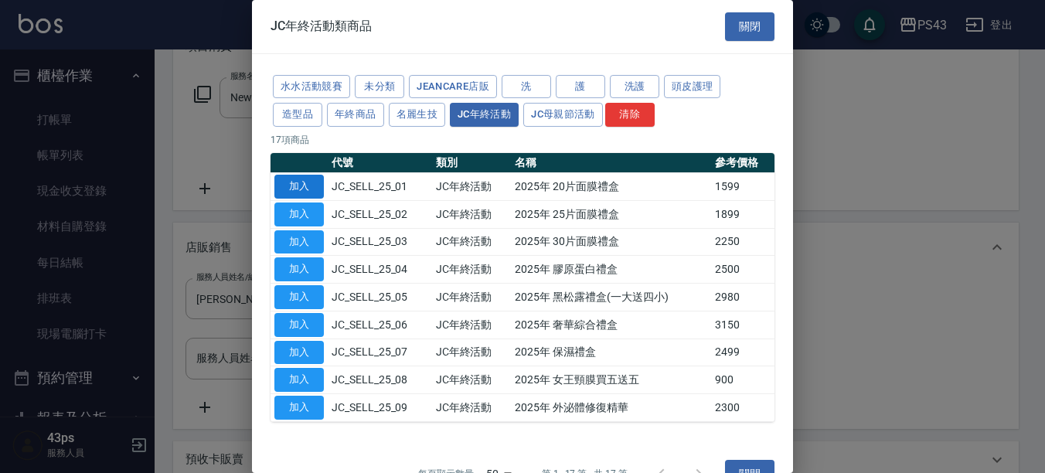
click at [291, 188] on button "加入" at bounding box center [298, 187] width 49 height 24
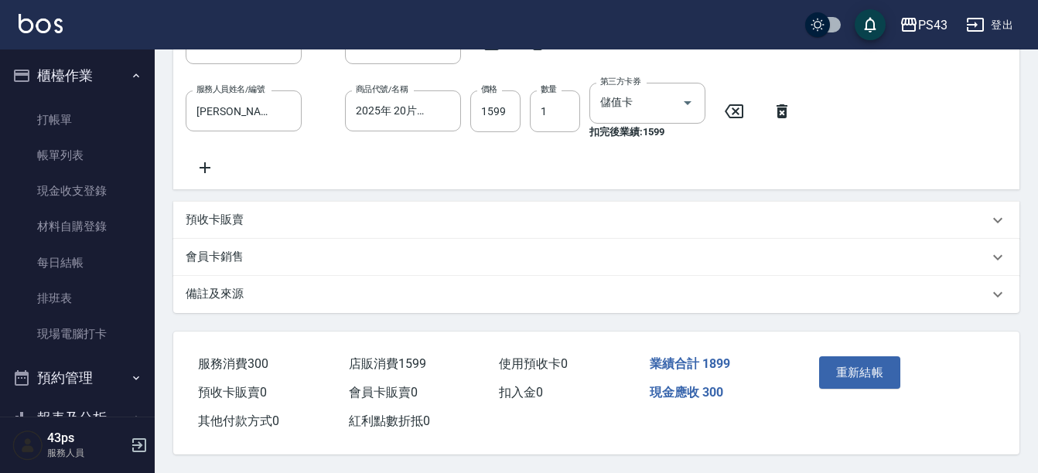
scroll to position [566, 0]
click at [846, 363] on button "重新結帳" at bounding box center [860, 372] width 82 height 32
click at [489, 94] on input "1599" at bounding box center [495, 111] width 50 height 42
click at [864, 370] on button "重新結帳" at bounding box center [860, 372] width 82 height 32
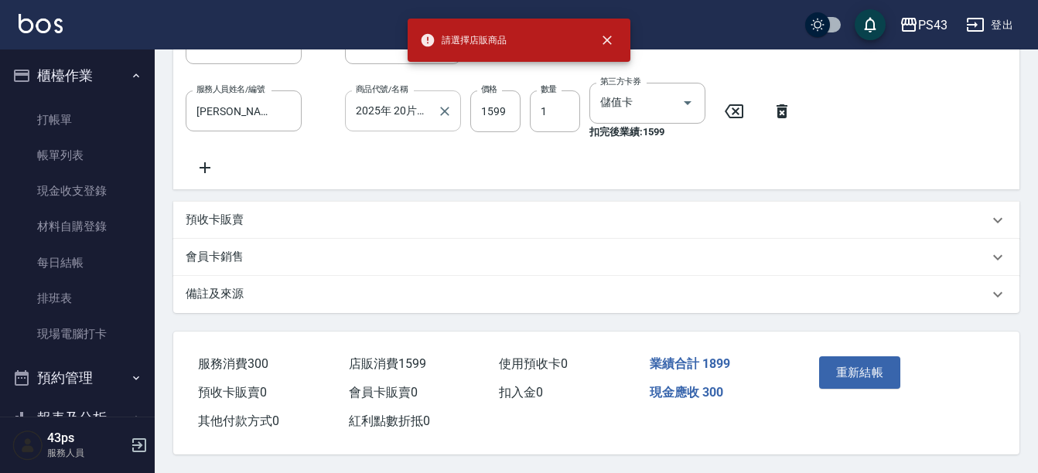
click at [418, 97] on input "2025年 20片面膜禮盒" at bounding box center [391, 110] width 79 height 27
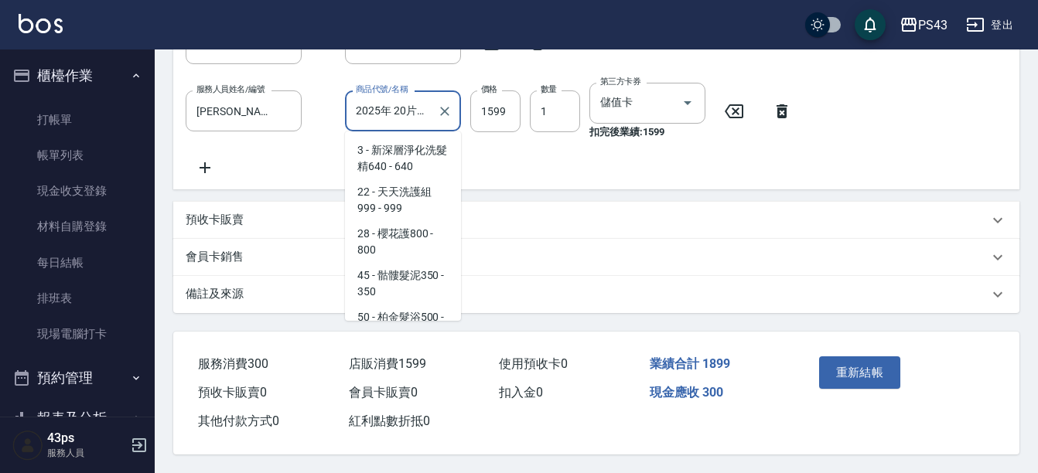
scroll to position [4766, 0]
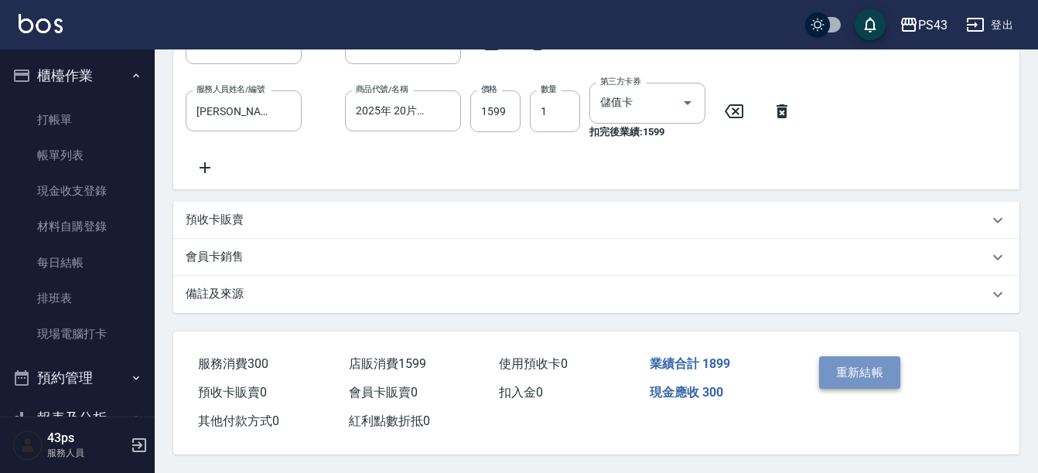
click at [875, 368] on button "重新結帳" at bounding box center [860, 372] width 82 height 32
click at [443, 104] on icon "Clear" at bounding box center [444, 111] width 15 height 15
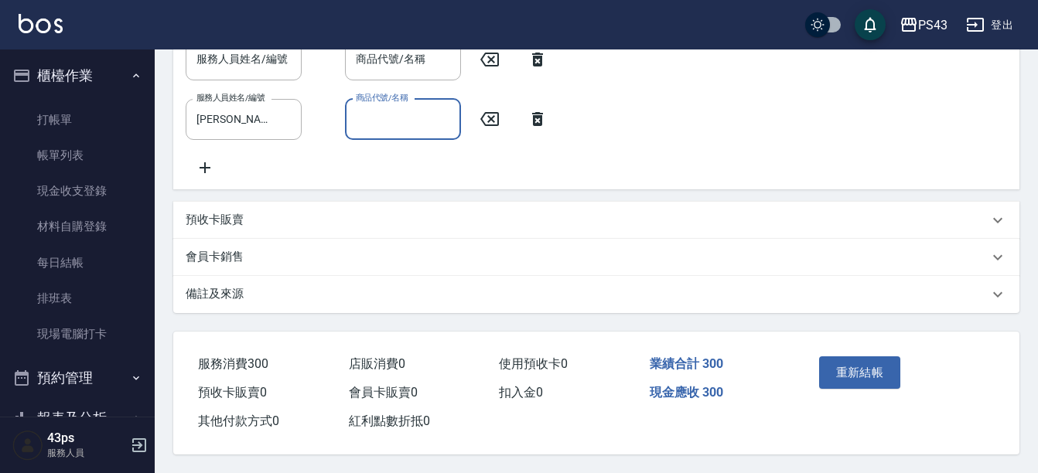
scroll to position [550, 0]
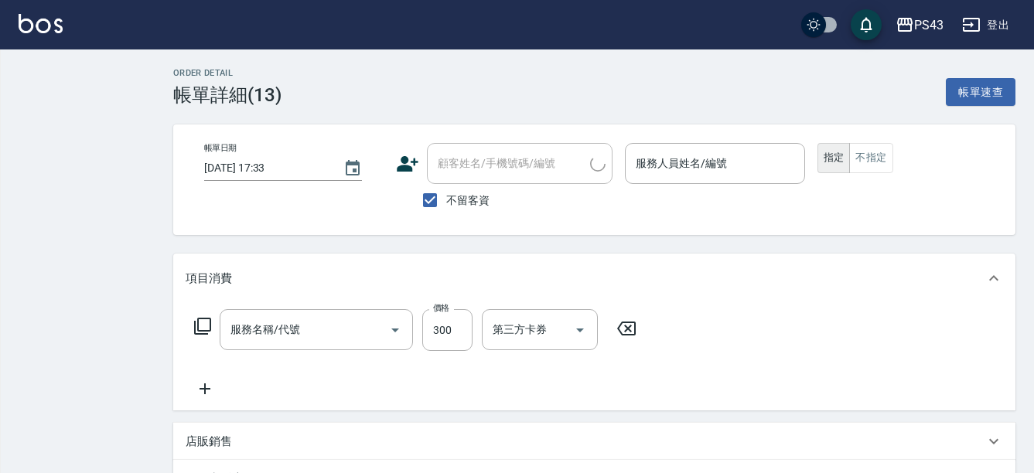
type input "[PERSON_NAME]-11"
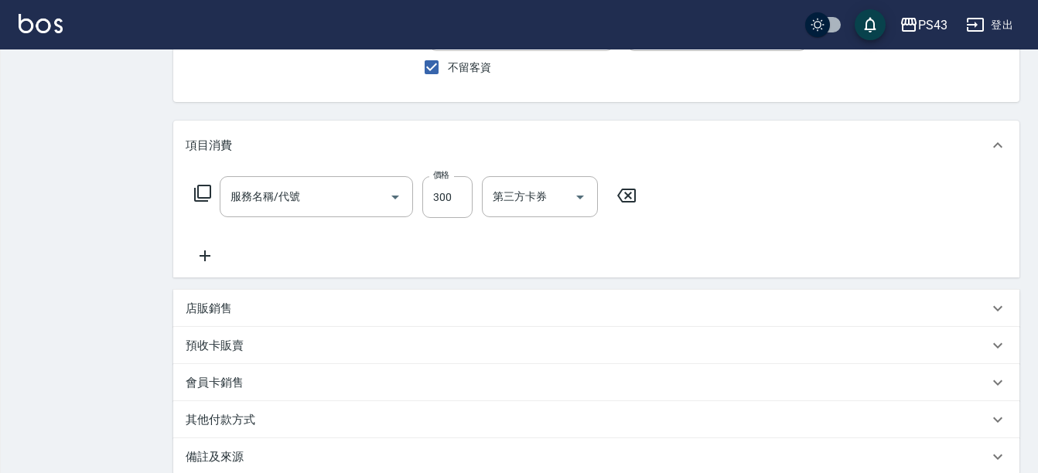
type input "New洗200(120)"
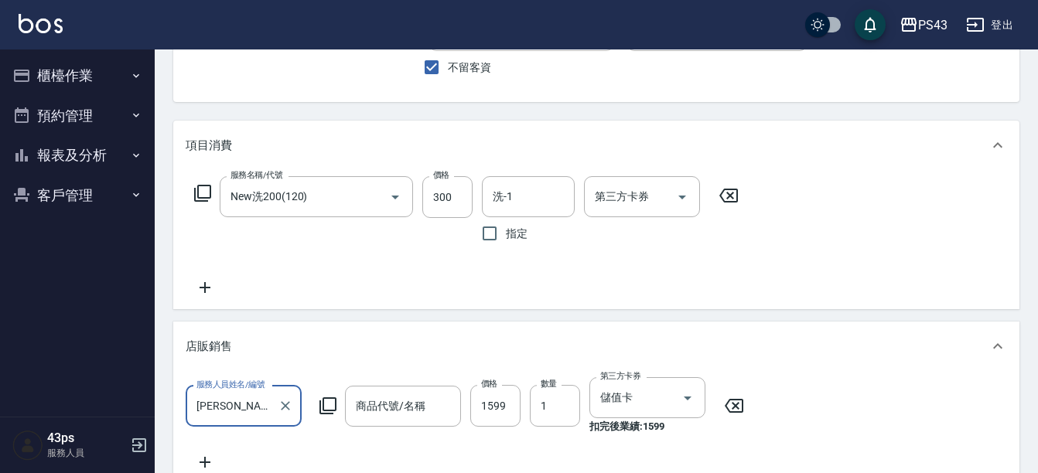
type input "黑松露面膜1400"
click at [325, 404] on icon at bounding box center [328, 406] width 19 height 19
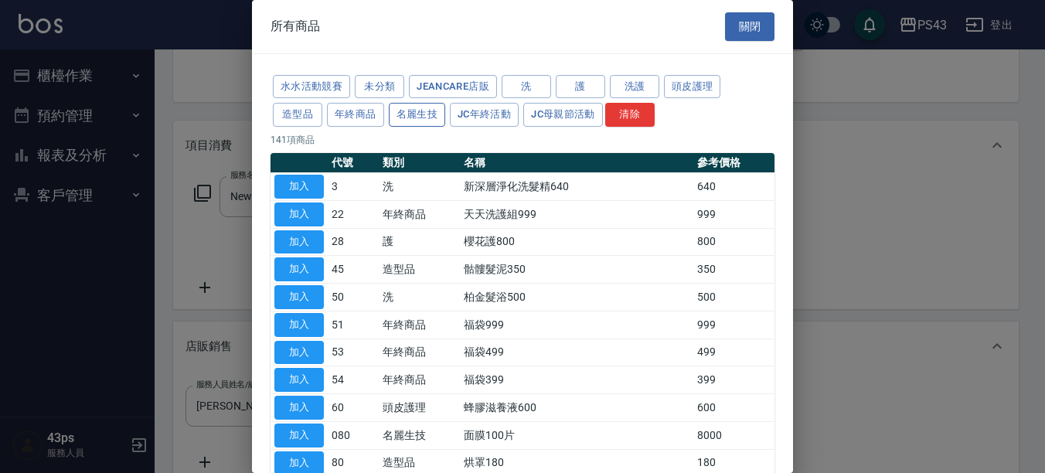
click at [416, 121] on button "名麗生技" at bounding box center [417, 115] width 57 height 24
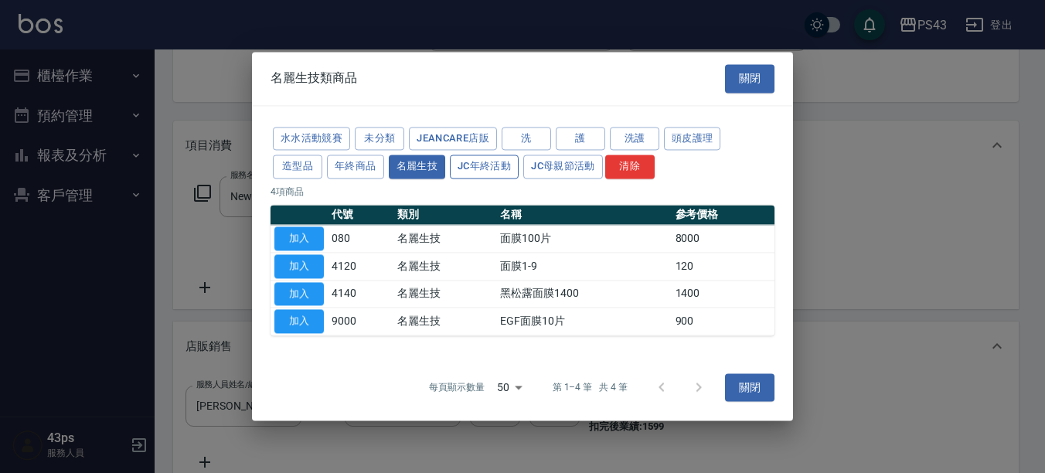
click at [496, 176] on button "JC年終活動" at bounding box center [484, 167] width 69 height 24
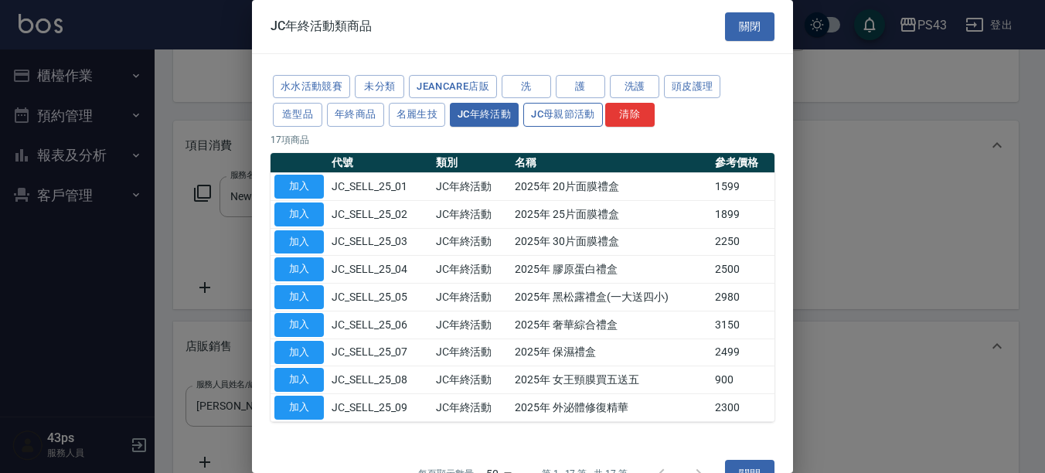
click at [544, 109] on button "JC母親節活動" at bounding box center [563, 115] width 80 height 24
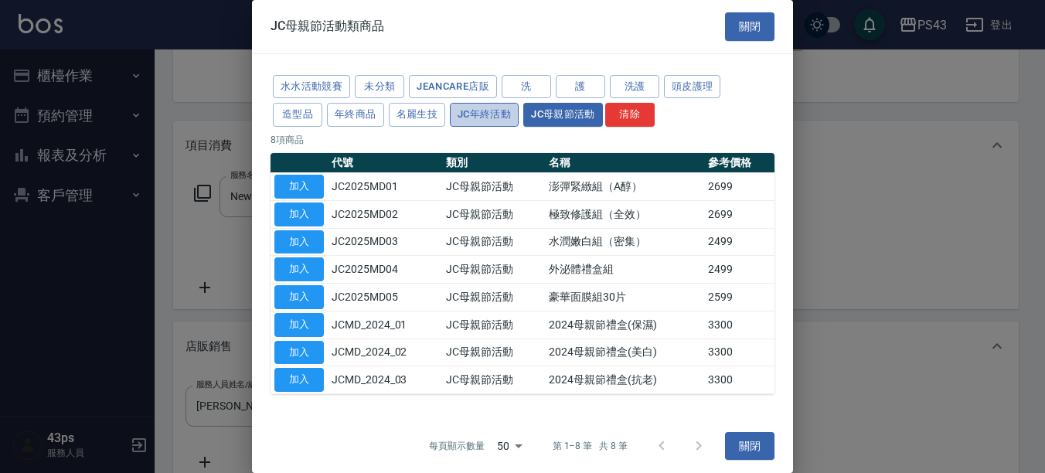
click at [496, 120] on button "JC年終活動" at bounding box center [484, 115] width 69 height 24
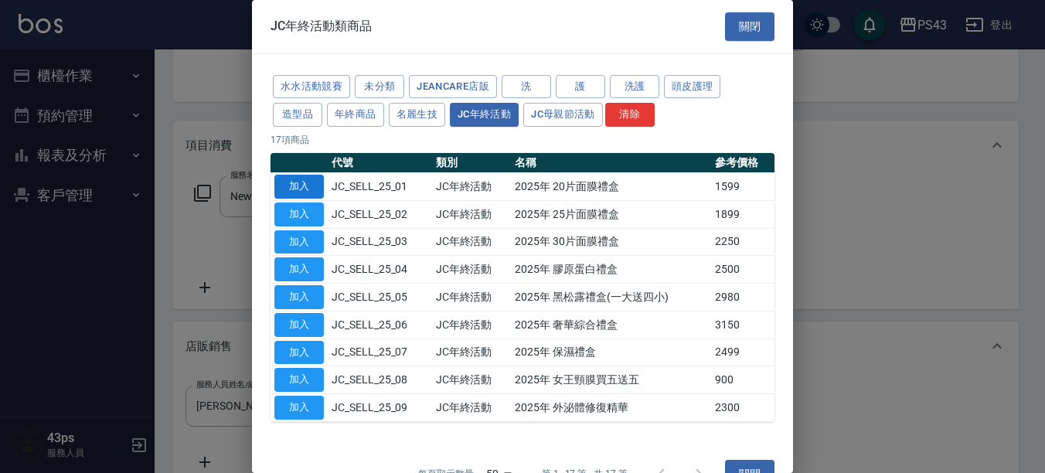
click at [298, 184] on button "加入" at bounding box center [298, 187] width 49 height 24
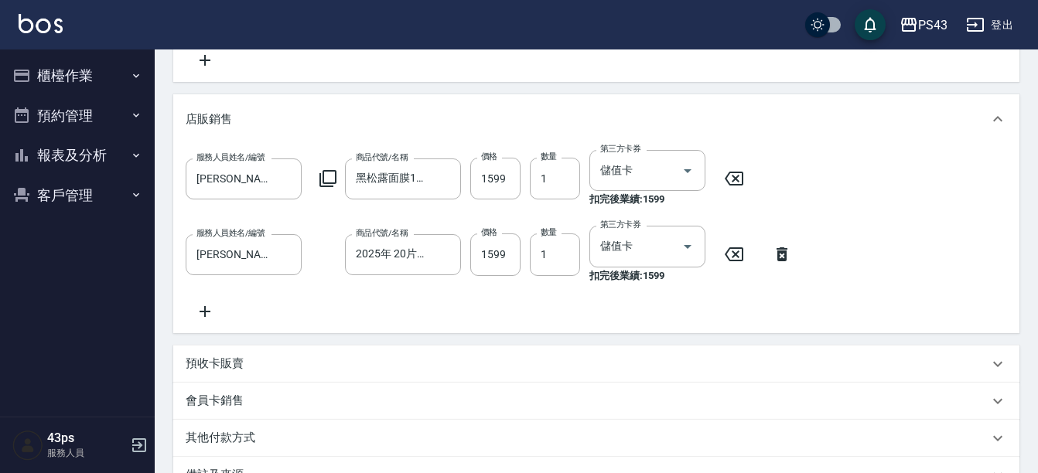
scroll to position [365, 0]
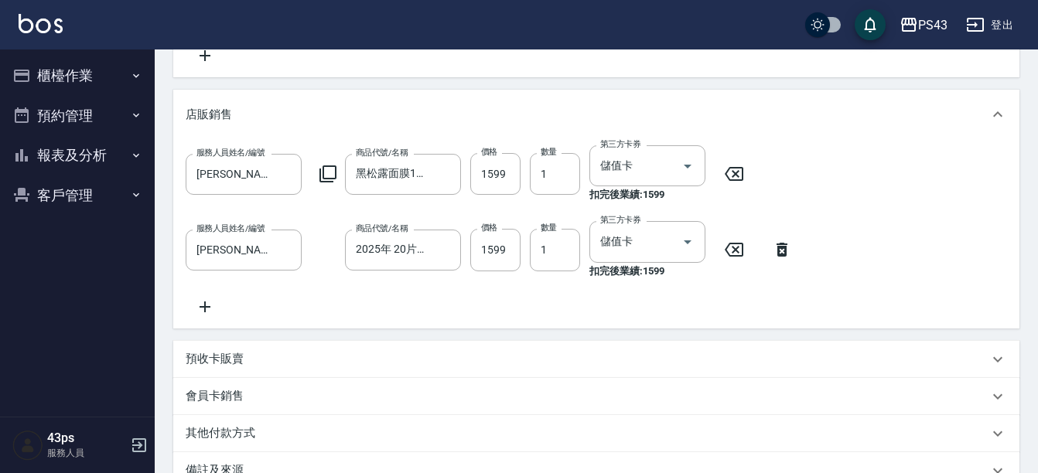
click at [741, 167] on icon at bounding box center [733, 174] width 39 height 19
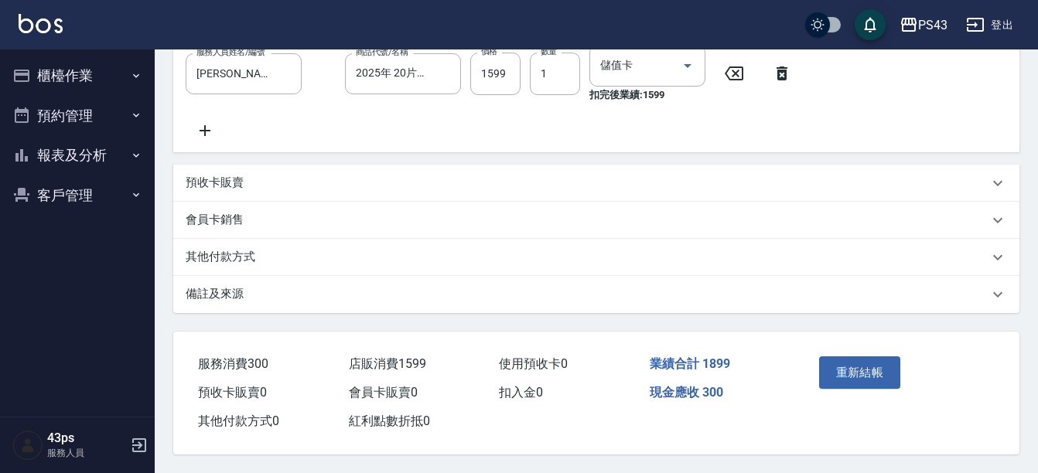
scroll to position [544, 0]
click at [851, 363] on button "重新結帳" at bounding box center [860, 372] width 82 height 32
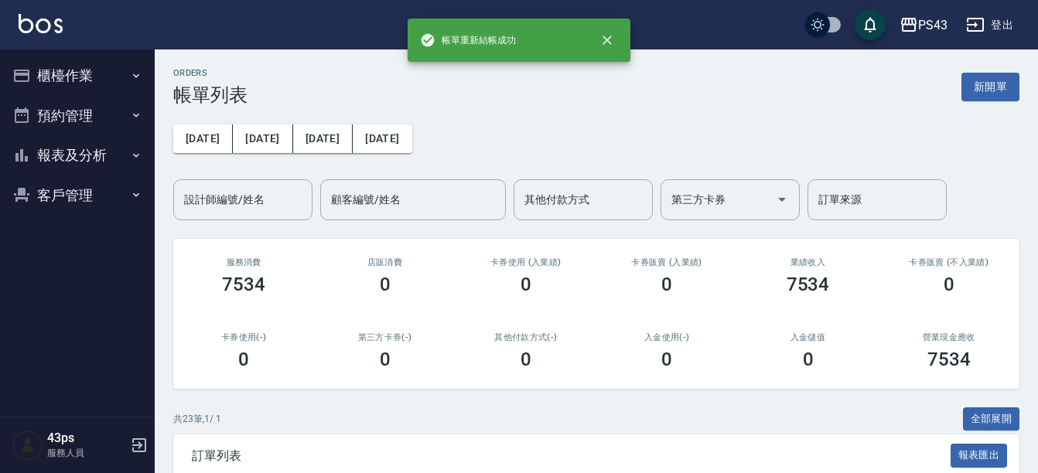
click at [91, 105] on button "預約管理" at bounding box center [77, 116] width 142 height 40
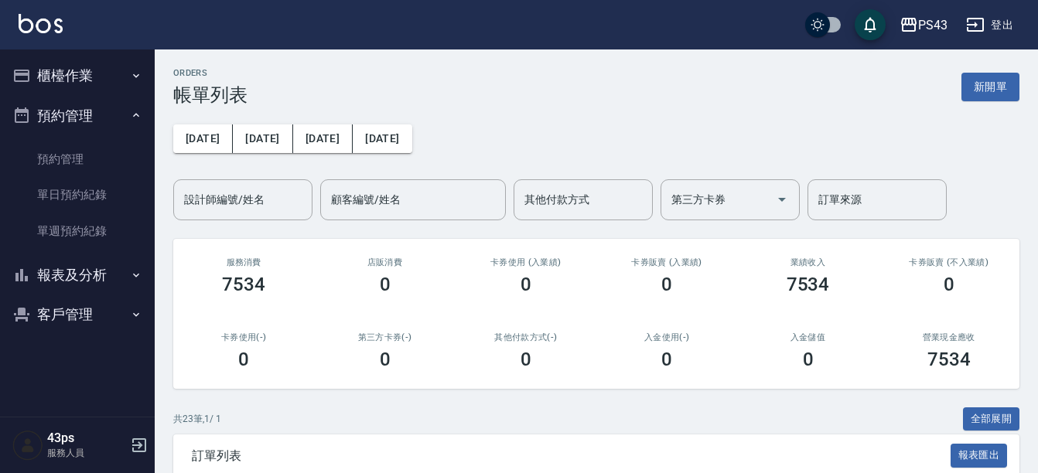
click at [99, 274] on button "報表及分析" at bounding box center [77, 275] width 142 height 40
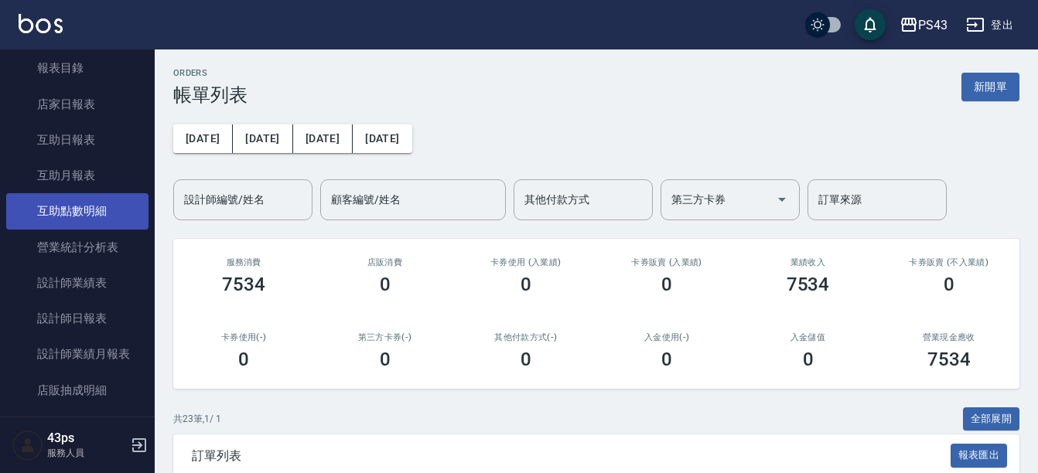
scroll to position [309, 0]
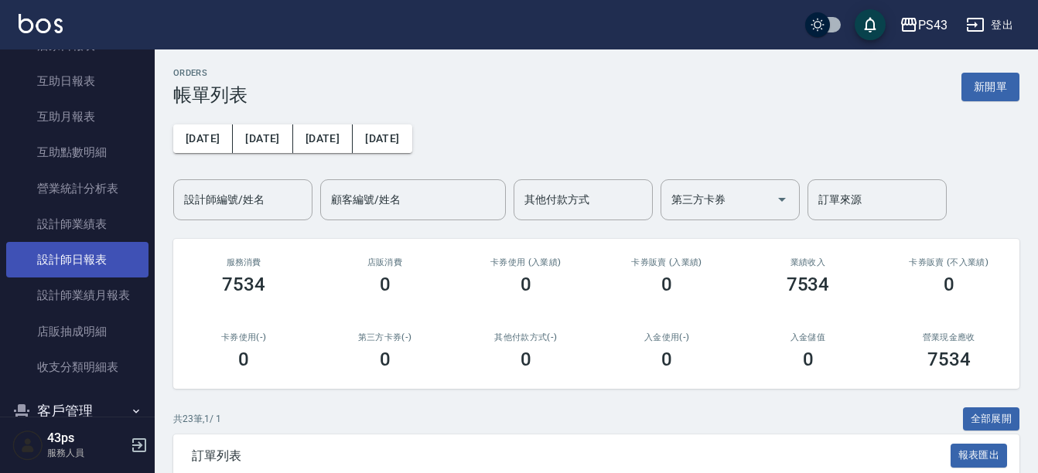
click at [87, 269] on link "設計師日報表" at bounding box center [77, 260] width 142 height 36
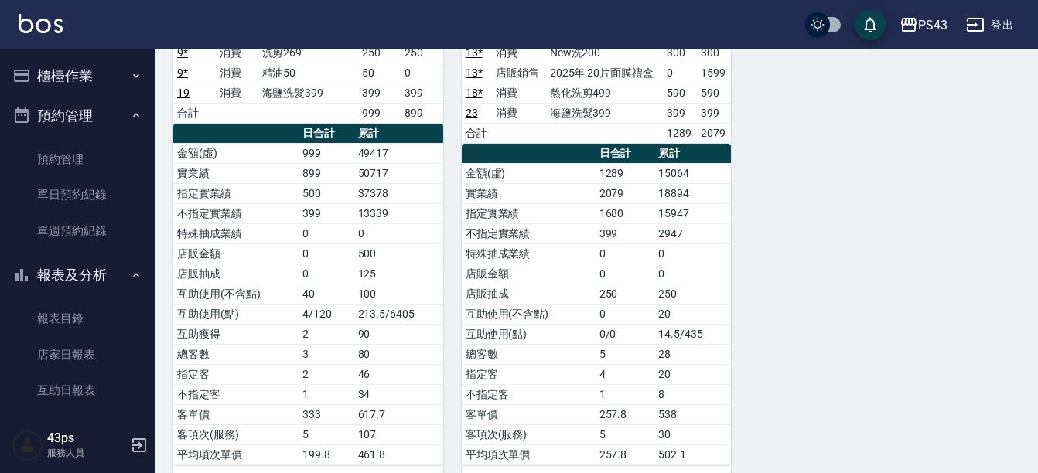
click at [45, 70] on button "櫃檯作業" at bounding box center [77, 76] width 142 height 40
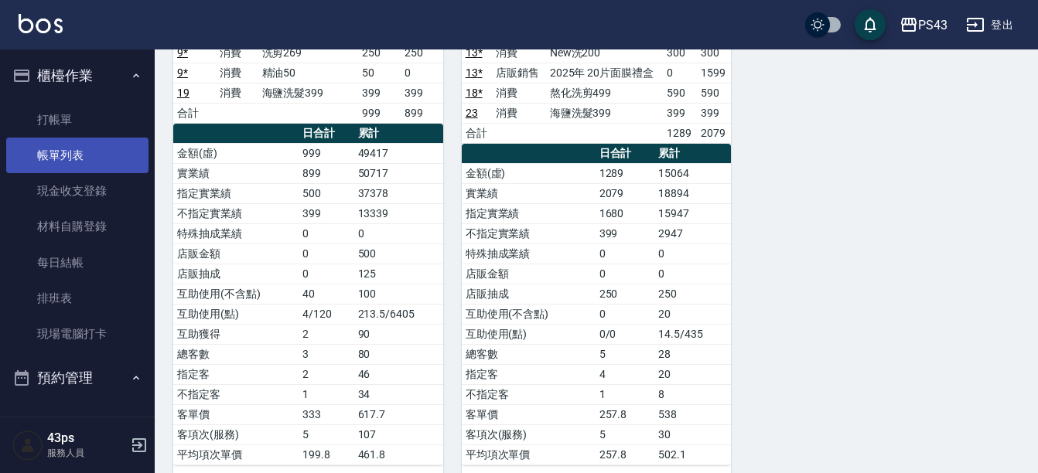
click at [73, 152] on link "帳單列表" at bounding box center [77, 156] width 142 height 36
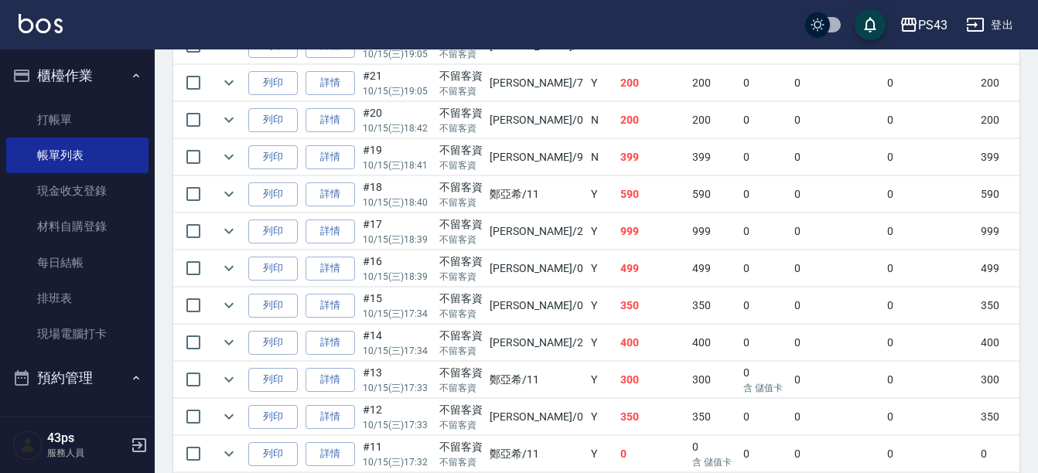
scroll to position [696, 0]
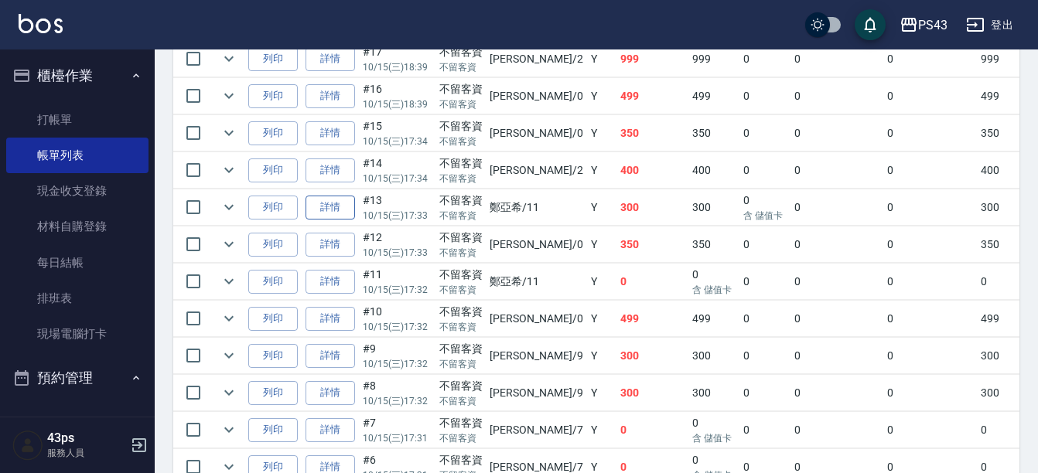
click at [337, 210] on link "詳情" at bounding box center [329, 208] width 49 height 24
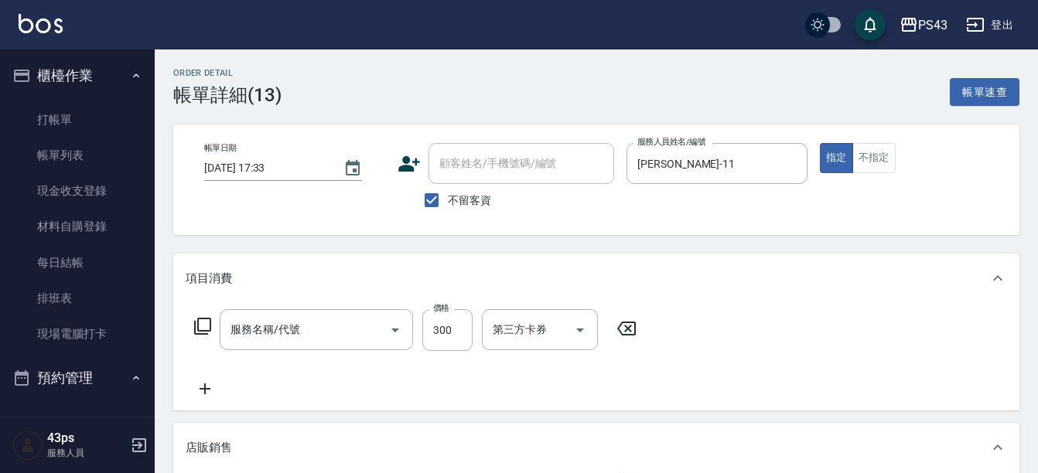
type input "[DATE] 17:33"
checkbox input "true"
type input "[PERSON_NAME]-11"
type input "New洗200(120)"
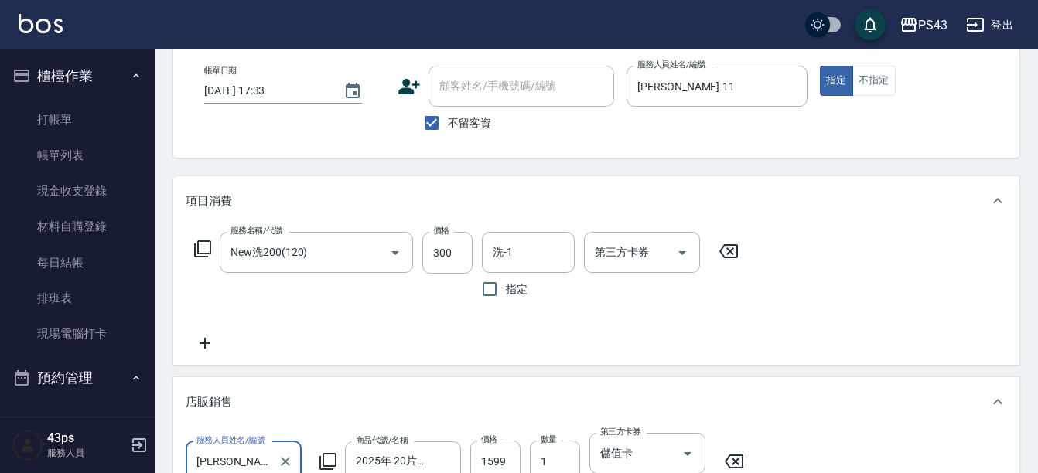
scroll to position [309, 0]
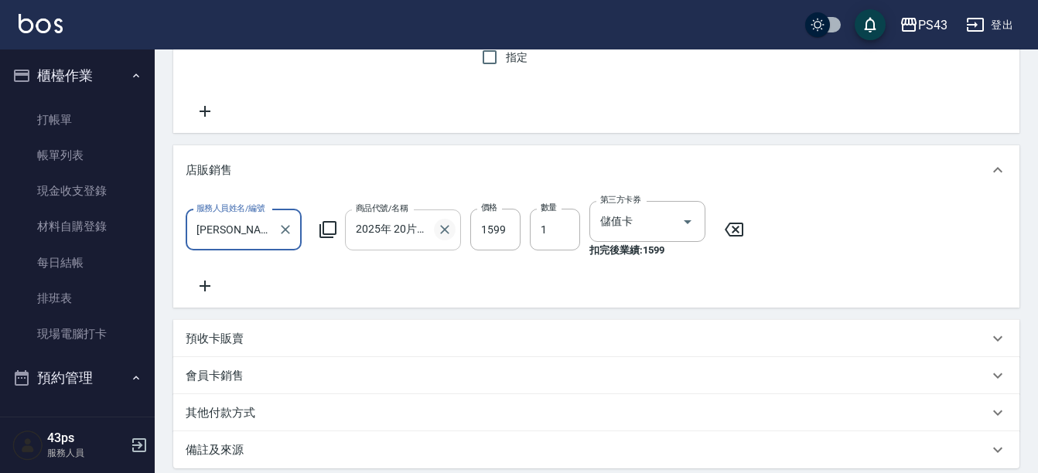
click at [441, 227] on icon "Clear" at bounding box center [444, 229] width 15 height 15
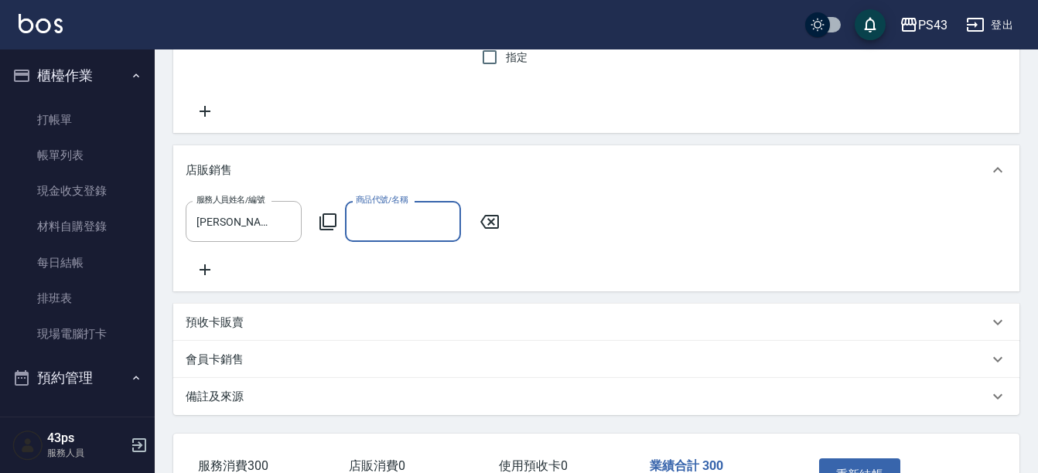
scroll to position [0, 0]
click at [330, 226] on icon at bounding box center [327, 221] width 17 height 17
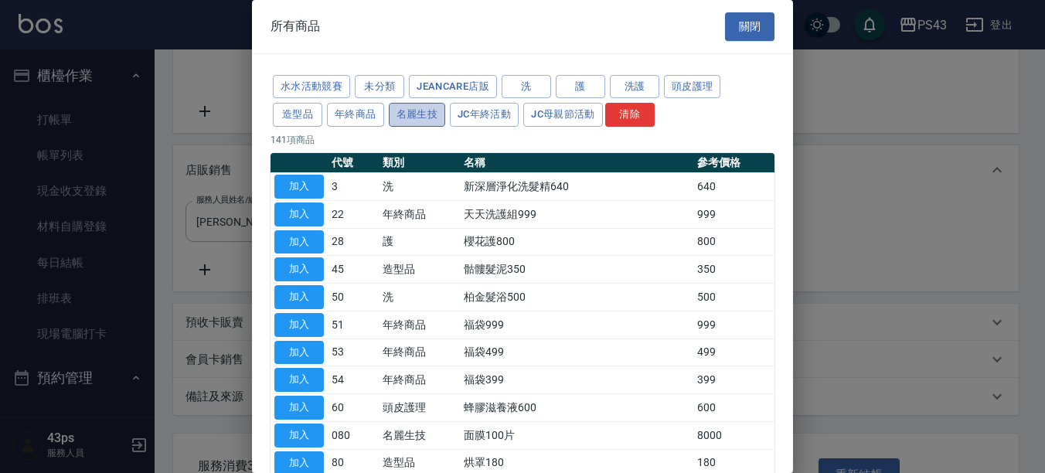
click at [428, 118] on button "名麗生技" at bounding box center [417, 115] width 57 height 24
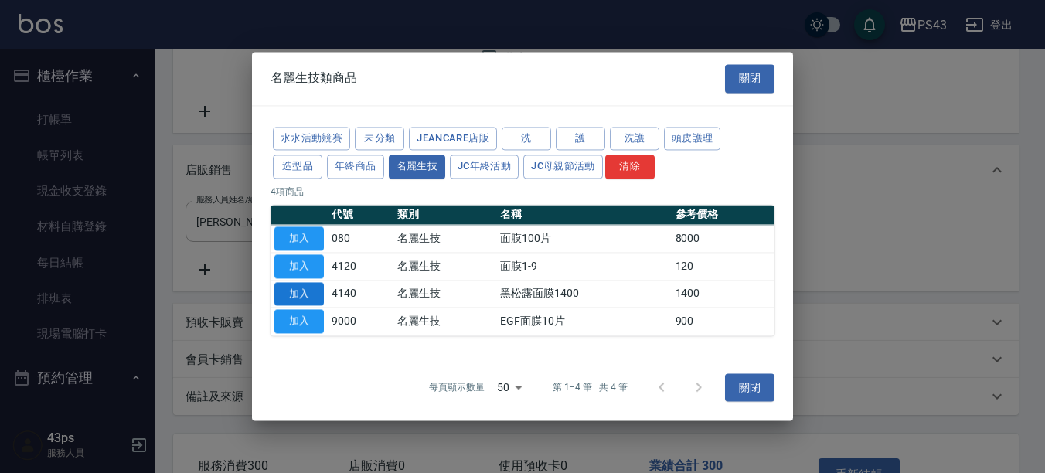
click at [311, 286] on button "加入" at bounding box center [298, 294] width 49 height 24
type input "黑松露面膜1400"
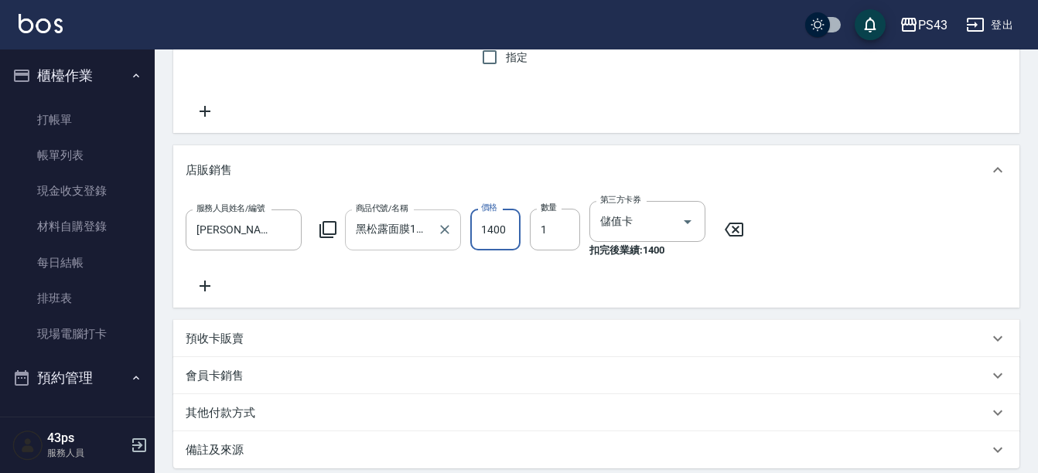
click at [492, 228] on input "1400" at bounding box center [495, 230] width 50 height 42
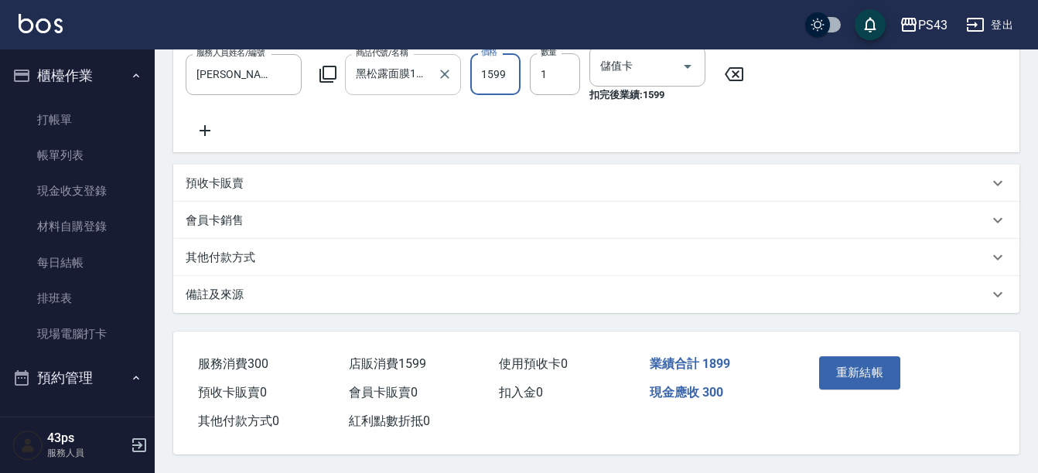
scroll to position [483, 0]
type input "1599"
click at [861, 360] on button "重新結帳" at bounding box center [860, 372] width 82 height 32
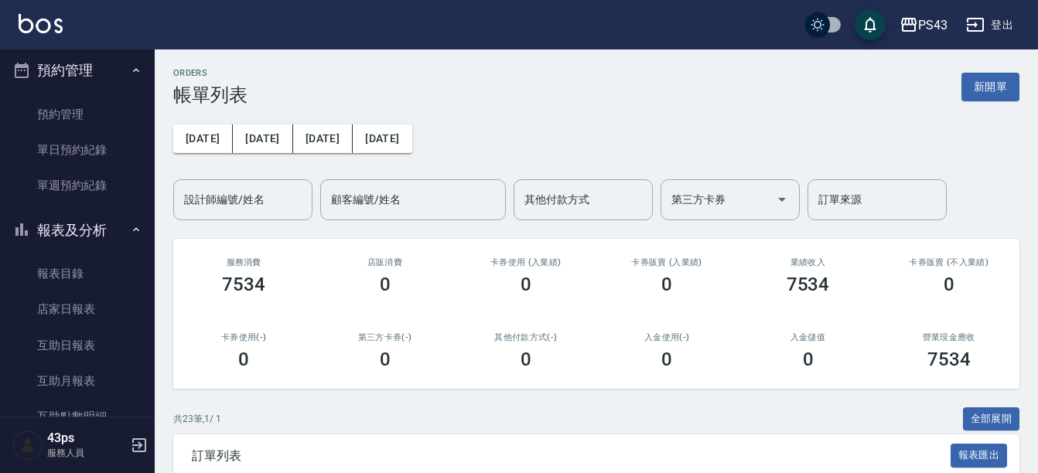
scroll to position [309, 0]
click at [75, 343] on link "互助日報表" at bounding box center [77, 344] width 142 height 36
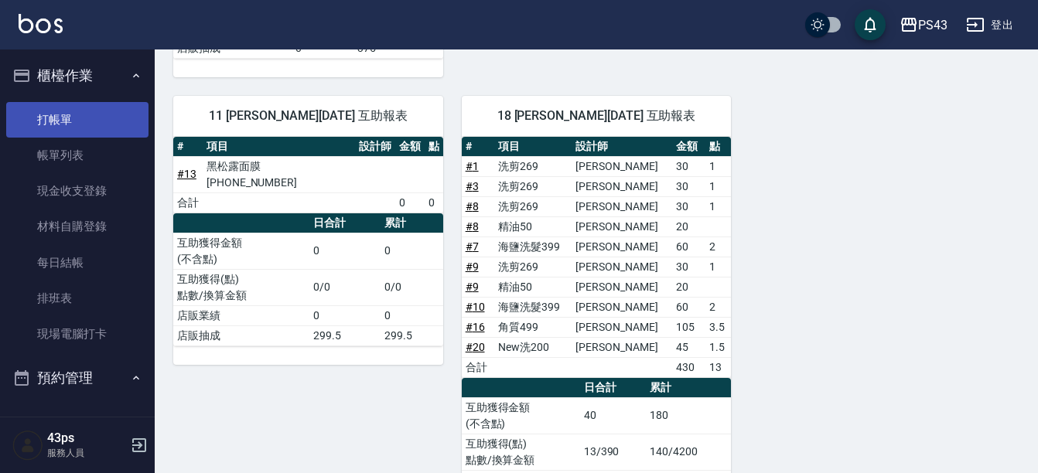
click at [60, 112] on link "打帳單" at bounding box center [77, 120] width 142 height 36
